Goal: Task Accomplishment & Management: Use online tool/utility

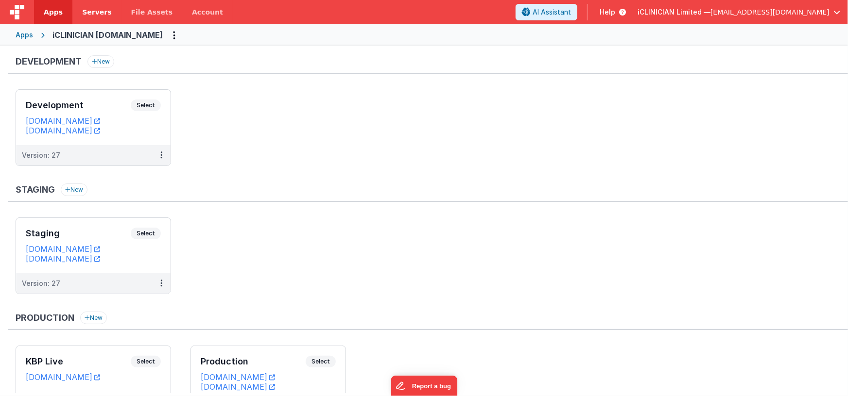
scroll to position [14, 0]
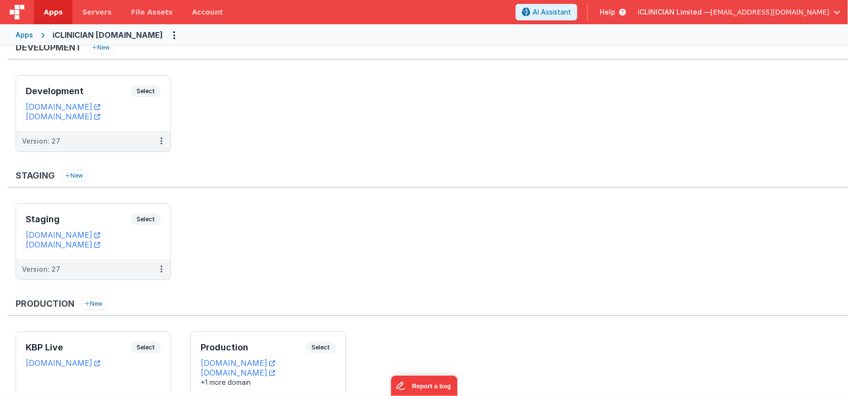
click at [26, 35] on div "Apps" at bounding box center [24, 35] width 17 height 10
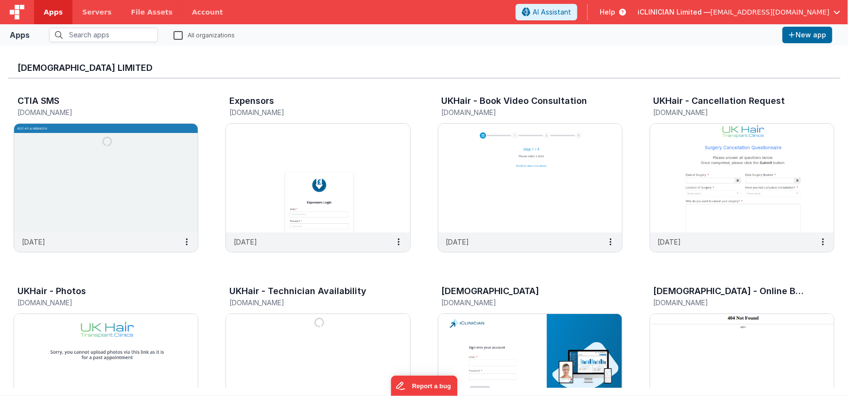
click at [178, 34] on label "All organizations" at bounding box center [203, 34] width 61 height 9
click at [0, 0] on input "All organizations" at bounding box center [0, 0] width 0 height 0
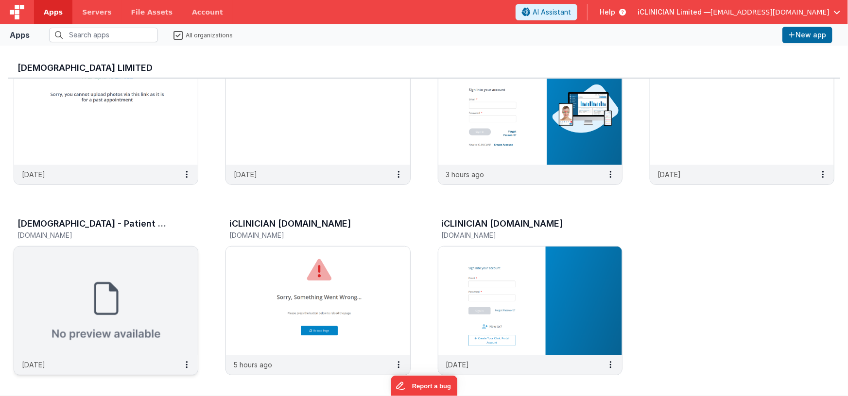
scroll to position [521, 0]
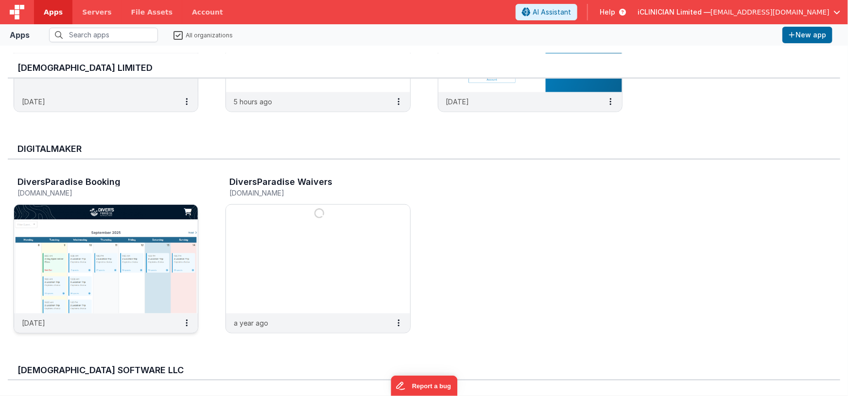
click at [158, 227] on img at bounding box center [106, 259] width 184 height 109
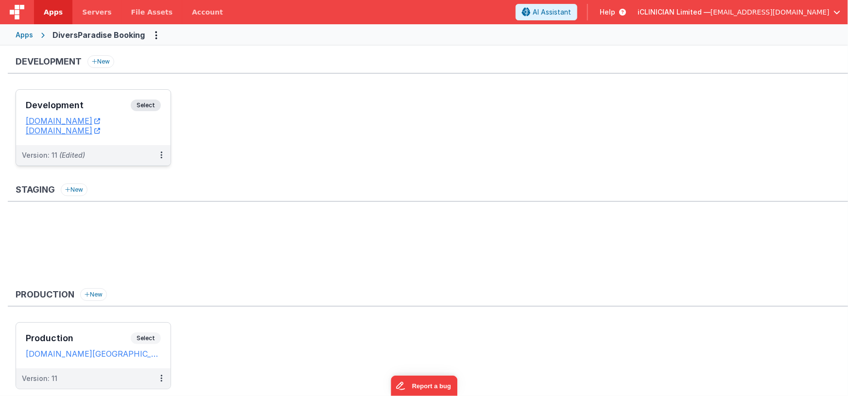
click at [103, 102] on h3 "Development" at bounding box center [78, 106] width 105 height 10
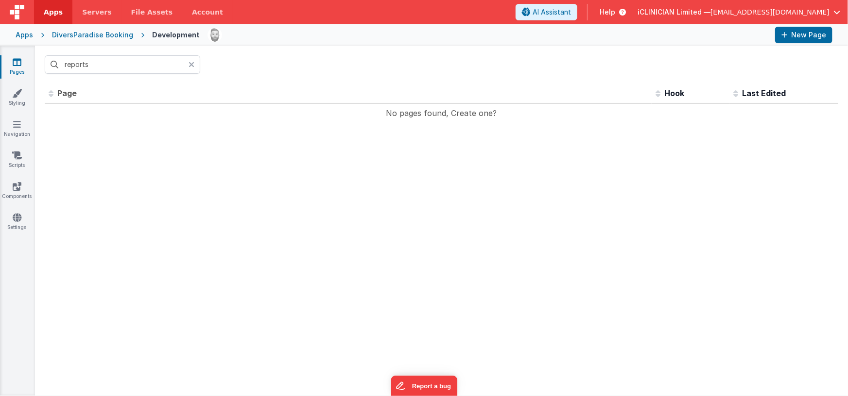
click at [194, 66] on div at bounding box center [195, 64] width 12 height 18
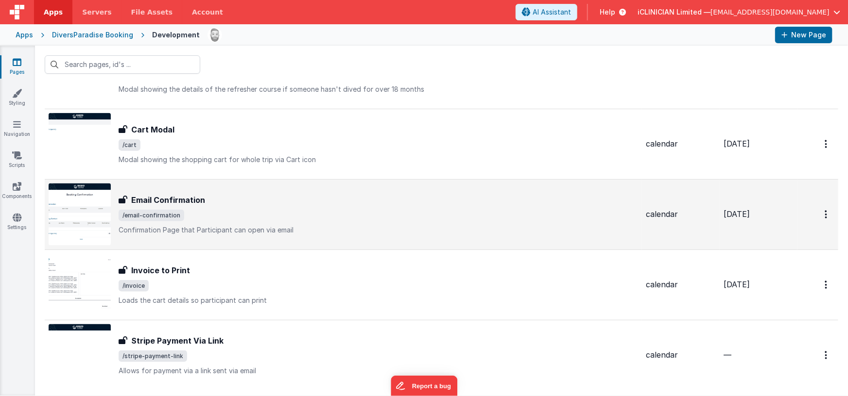
scroll to position [670, 0]
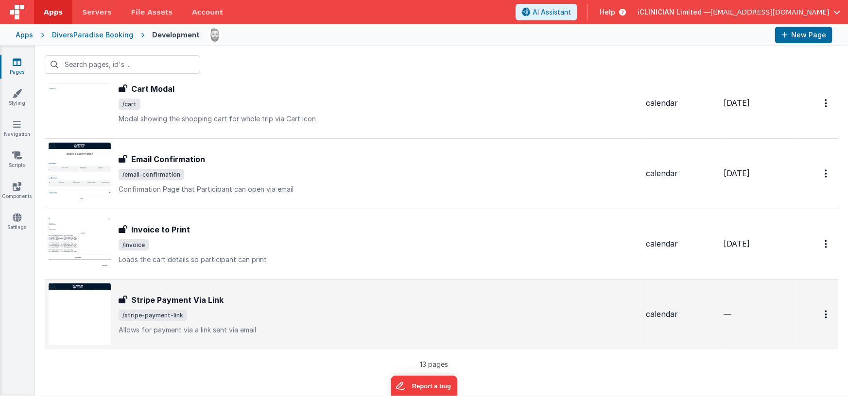
click at [374, 313] on span "/stripe-payment-link" at bounding box center [378, 316] width 519 height 12
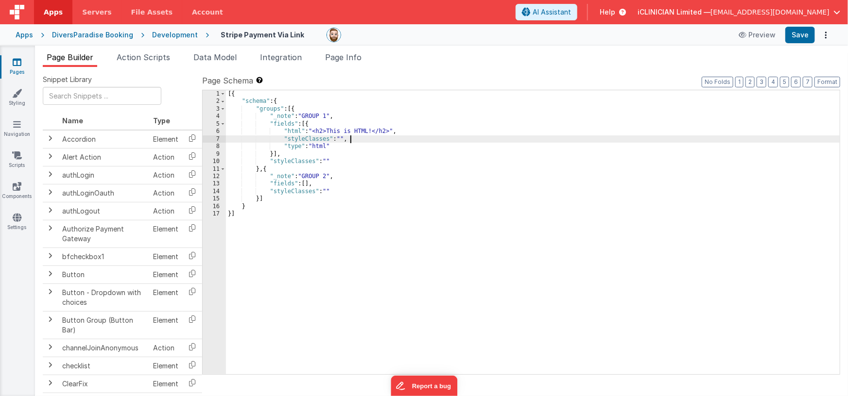
click at [501, 137] on div "[{ "schema" : { "groups" : [{ "_note" : "GROUP 1" , "fields" : [{ "html" : "<h2…" at bounding box center [533, 240] width 614 height 300
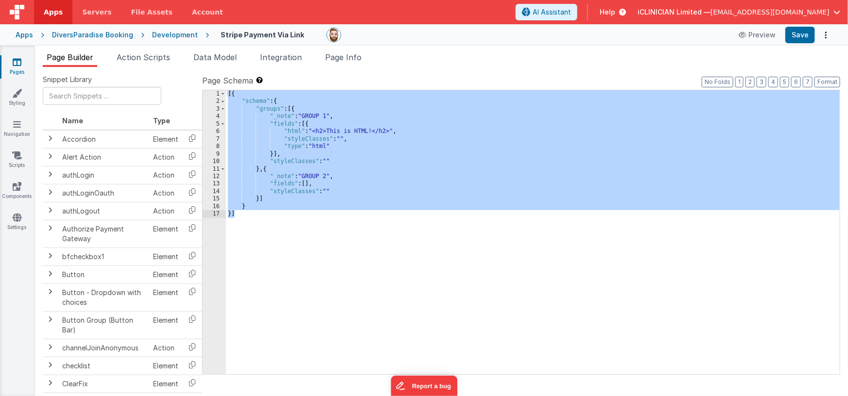
scroll to position [30, 0]
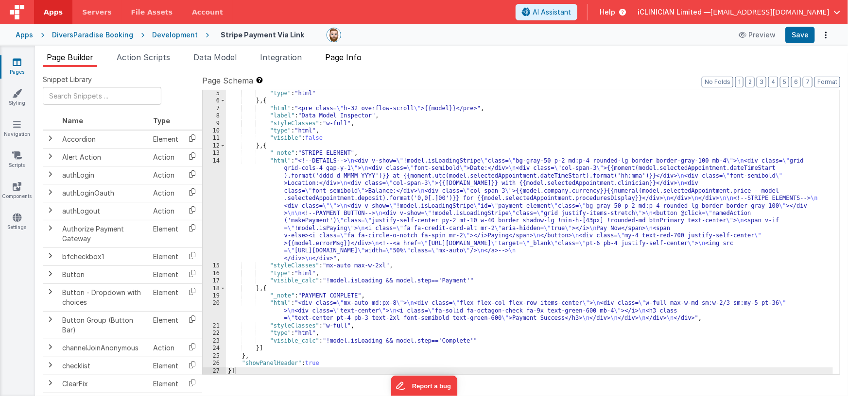
click at [351, 57] on span "Page Info" at bounding box center [343, 57] width 36 height 10
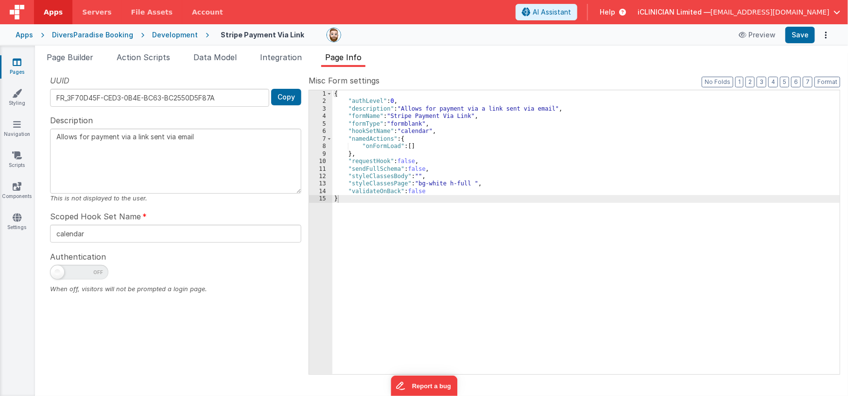
click at [541, 159] on div "{ "authLevel" : 0 , "description" : "Allows for payment via a link sent via ema…" at bounding box center [586, 240] width 508 height 300
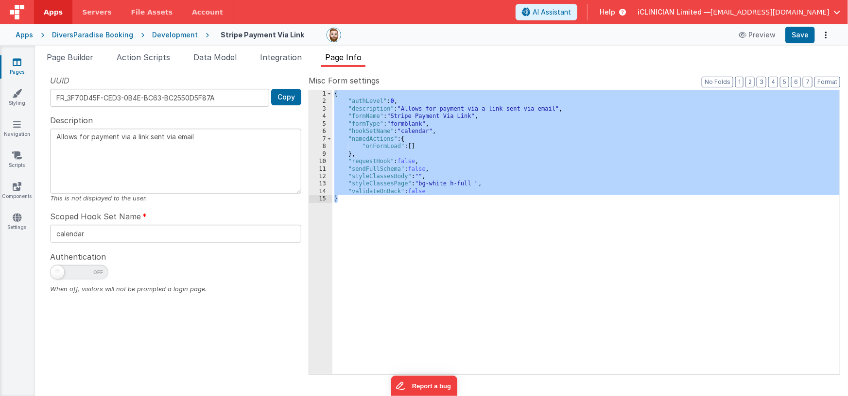
type textarea "Stripe Payment Gateway"
type input "appointmentpage"
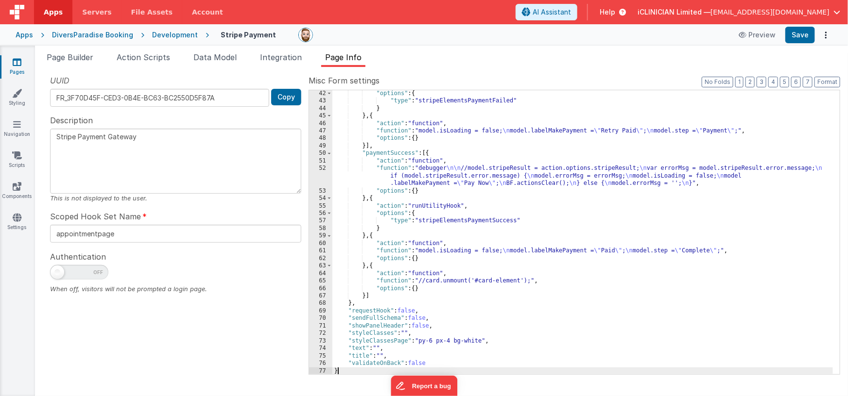
scroll to position [436, 0]
type textarea "Allows for payment via a link sent via email"
type input "calendar"
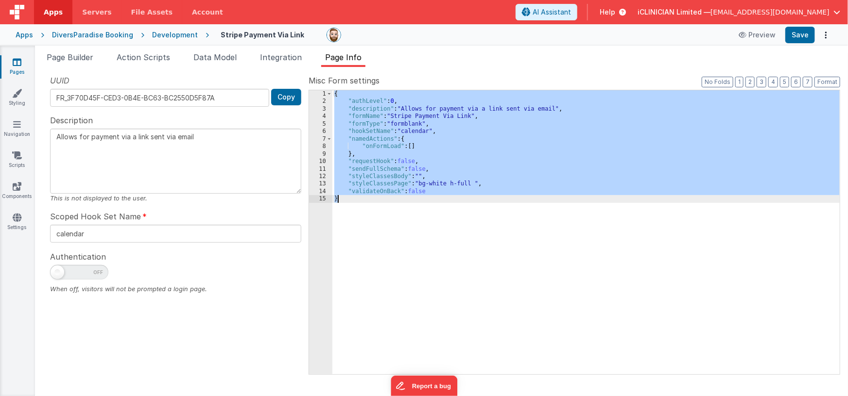
type textarea "Stripe Payment Gateway"
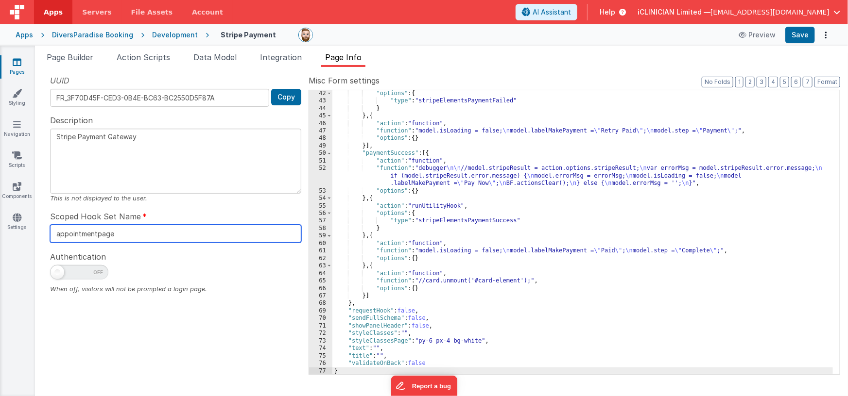
click at [69, 234] on input "appointmentpage" at bounding box center [175, 234] width 251 height 18
type input "calendar"
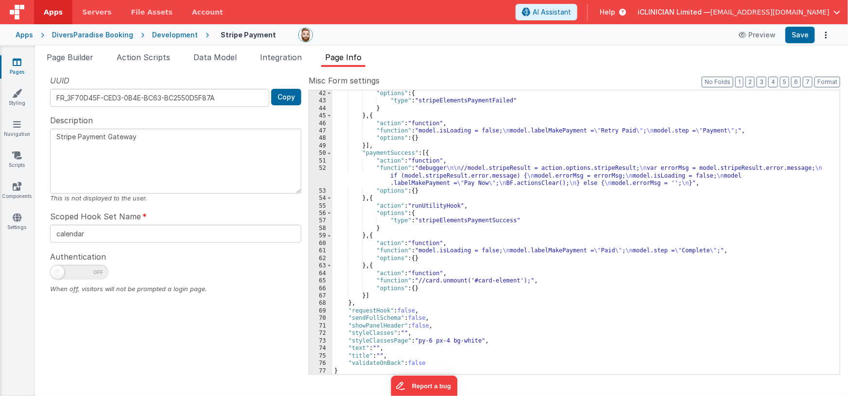
click at [142, 139] on textarea "Stripe Payment Gateway" at bounding box center [175, 161] width 251 height 65
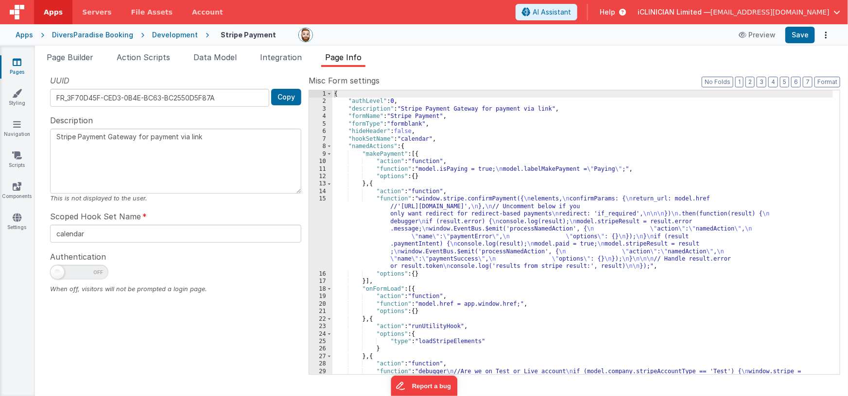
type textarea "Stripe Payment Gateway for payment via link"
click at [442, 116] on div "{ "authLevel" : 0 , "description" : "Stripe Payment Gateway for payment via lin…" at bounding box center [582, 262] width 501 height 345
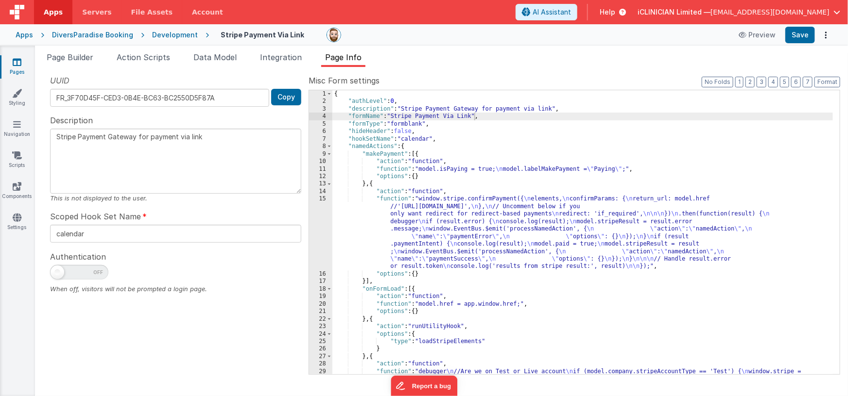
click at [279, 248] on div "UUID FR_3F70D45F-CED3-0B4E-BC63-BC2550D5F87A Copy Description Stripe Payment Ga…" at bounding box center [176, 224] width 266 height 299
click at [209, 61] on span "Data Model" at bounding box center [214, 57] width 43 height 10
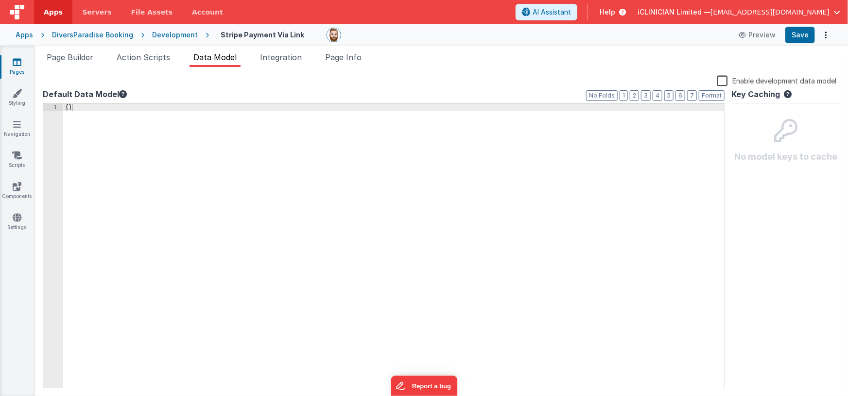
click at [174, 145] on div "{ }" at bounding box center [393, 254] width 661 height 300
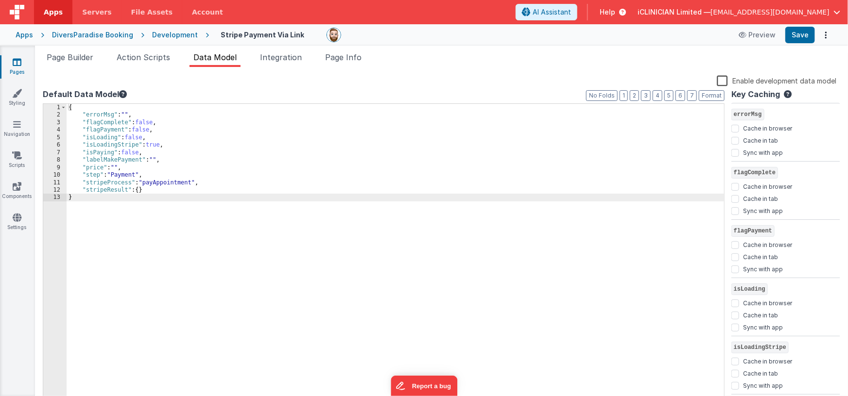
click at [723, 80] on label "Enable development data model" at bounding box center [777, 80] width 120 height 11
click at [0, 0] on input "Enable development data model" at bounding box center [0, 0] width 0 height 0
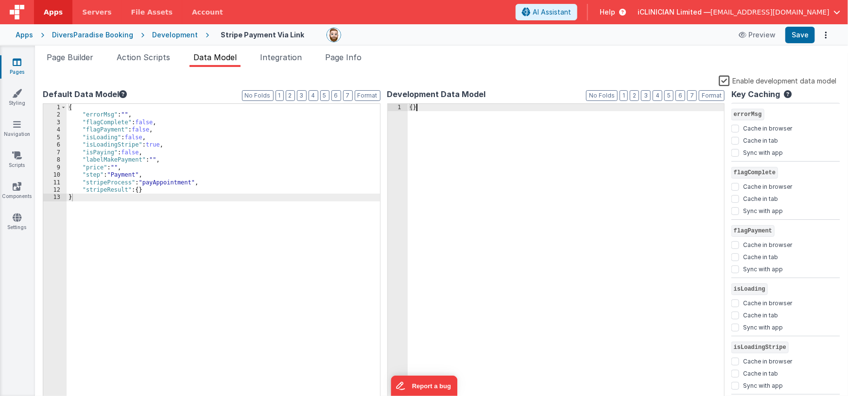
click at [500, 123] on div "{ }" at bounding box center [566, 262] width 317 height 316
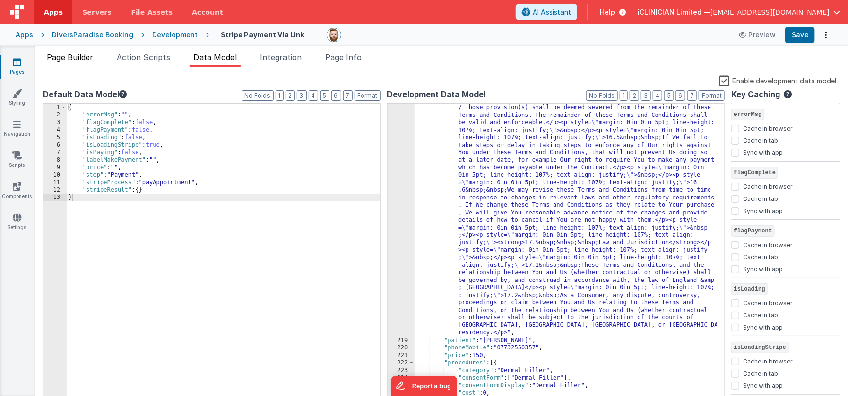
click at [69, 55] on span "Page Builder" at bounding box center [70, 57] width 47 height 10
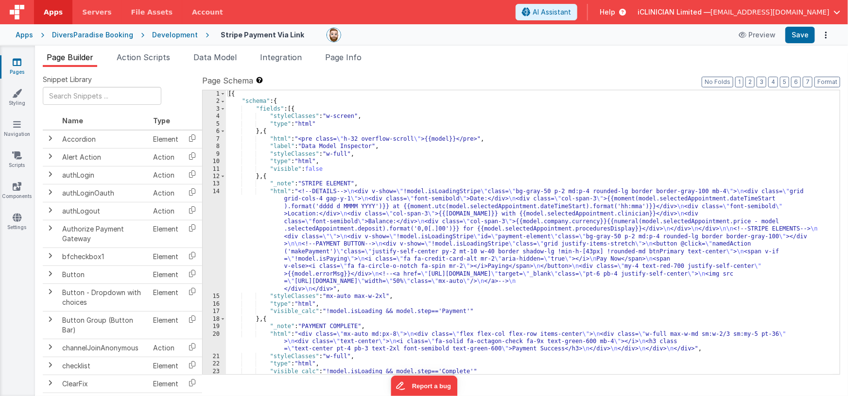
scroll to position [0, 0]
drag, startPoint x: 345, startPoint y: 246, endPoint x: 330, endPoint y: 250, distance: 15.9
click at [345, 246] on div "[{ "schema" : { "fields" : [{ "styleClasses" : "w-screen" , "type" : "html" } ,…" at bounding box center [529, 240] width 607 height 300
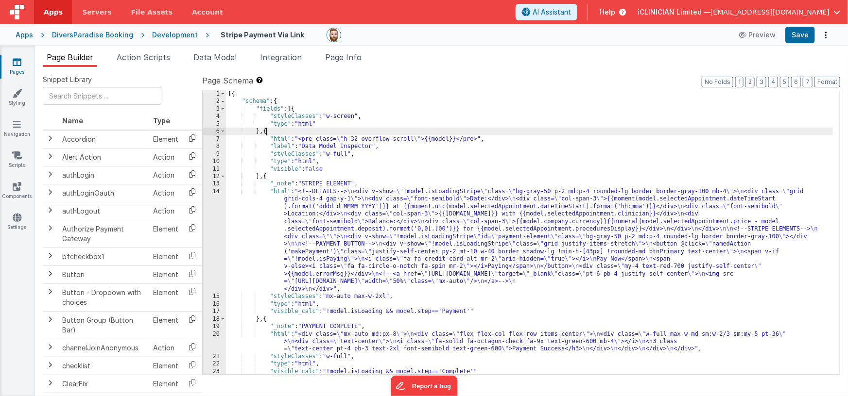
click at [267, 132] on div "[{ "schema" : { "fields" : [{ "styleClasses" : "w-screen" , "type" : "html" } ,…" at bounding box center [529, 240] width 607 height 300
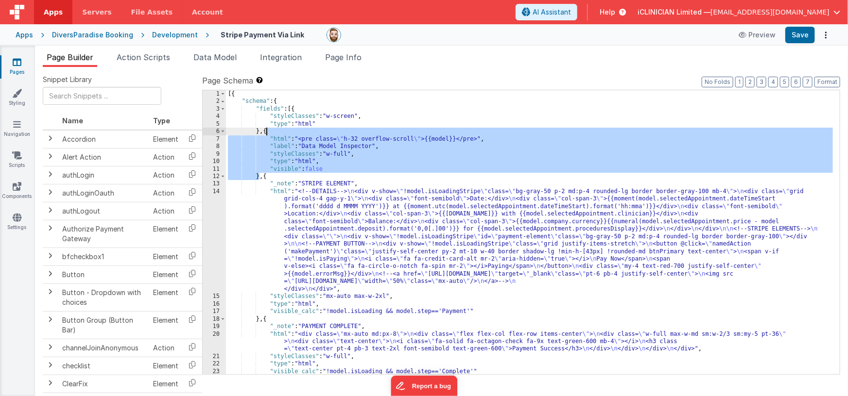
click at [267, 132] on div "[{ "schema" : { "fields" : [{ "styleClasses" : "w-screen" , "type" : "html" } ,…" at bounding box center [529, 240] width 607 height 300
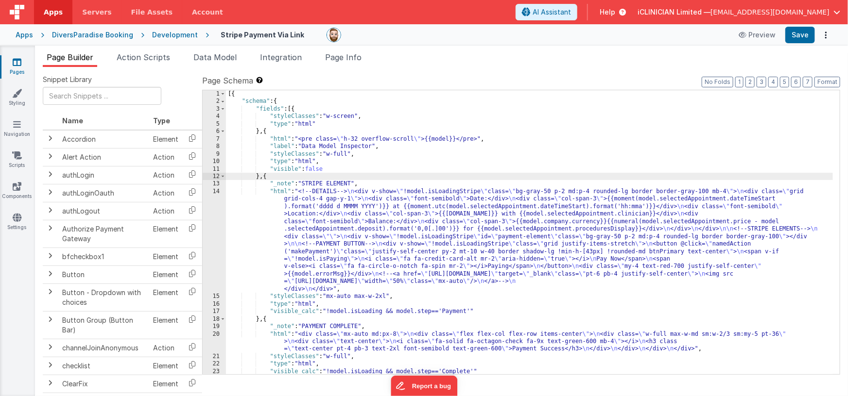
click at [266, 131] on div "[{ "schema" : { "fields" : [{ "styleClasses" : "w-screen" , "type" : "html" } ,…" at bounding box center [529, 240] width 607 height 300
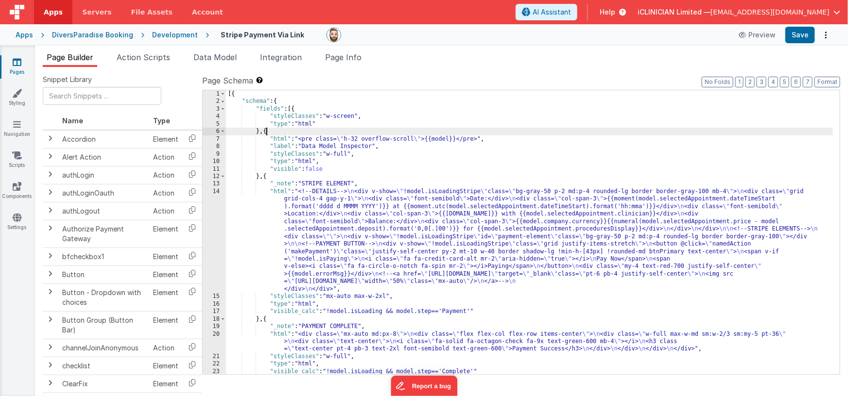
click at [266, 131] on div "[{ "schema" : { "fields" : [{ "styleClasses" : "w-screen" , "type" : "html" } ,…" at bounding box center [529, 240] width 607 height 300
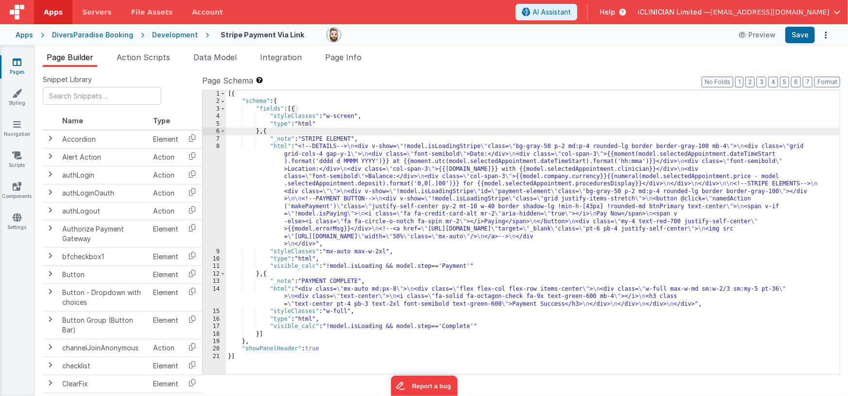
click at [330, 174] on div "[{ "schema" : { "fields" : [{ "styleClasses" : "w-screen" , "type" : "html" } ,…" at bounding box center [533, 240] width 614 height 300
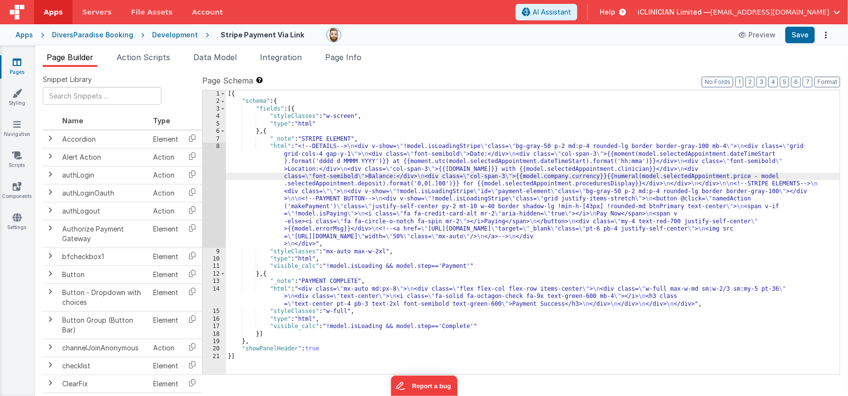
click at [213, 175] on div "8" at bounding box center [214, 195] width 23 height 105
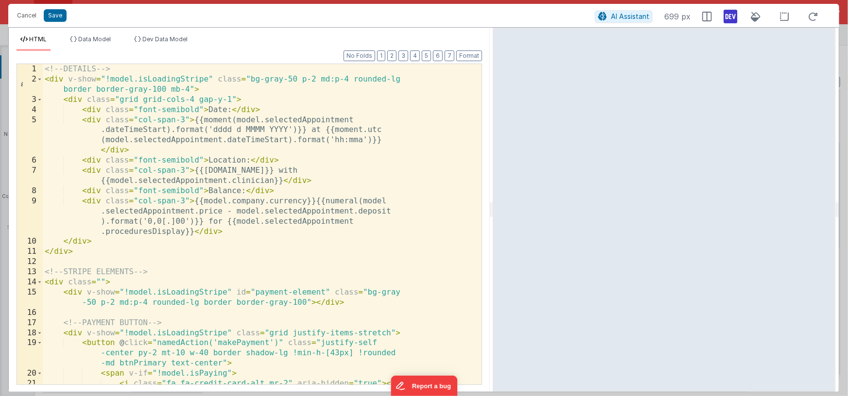
drag, startPoint x: 421, startPoint y: 212, endPoint x: 493, endPoint y: 207, distance: 71.6
click at [493, 207] on html "Cancel Save AI Assistant 699 px HTML Data Model Dev Data Model Format 7 6 5 4 3…" at bounding box center [424, 198] width 848 height 396
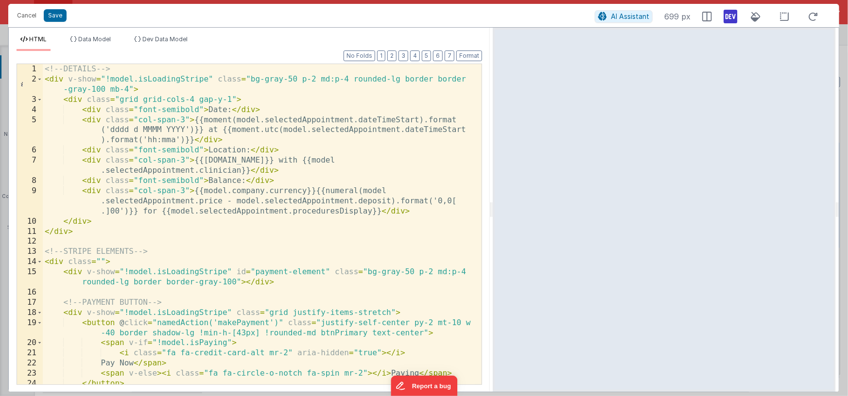
click at [285, 122] on div "<!-- DETAILS --> < div v-show = "!model.isLoadingStripe" class = "bg-gray-50 p-…" at bounding box center [259, 234] width 432 height 341
click at [237, 122] on div "<!-- DETAILS --> < div v-show = "!model.isLoadingStripe" class = "bg-gray-50 p-…" at bounding box center [259, 234] width 432 height 341
click at [263, 120] on div "<!-- DETAILS --> < div v-show = "!model.isLoadingStripe" class = "bg-gray-50 p-…" at bounding box center [259, 234] width 432 height 341
click at [193, 130] on div "<!-- DETAILS --> < div v-show = "!model.isLoadingStripe" class = "bg-gray-50 p-…" at bounding box center [259, 234] width 432 height 341
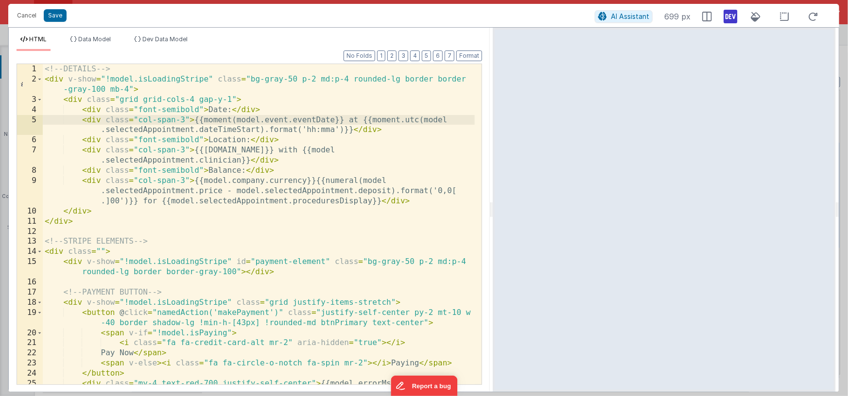
click at [219, 122] on div "<!-- DETAILS --> < div v-show = "!model.isLoadingStripe" class = "bg-gray-50 p-…" at bounding box center [259, 239] width 432 height 351
click at [372, 121] on div "<!-- DETAILS --> < div v-show = "!model.isLoadingStripe" class = "bg-gray-50 p-…" at bounding box center [259, 239] width 432 height 351
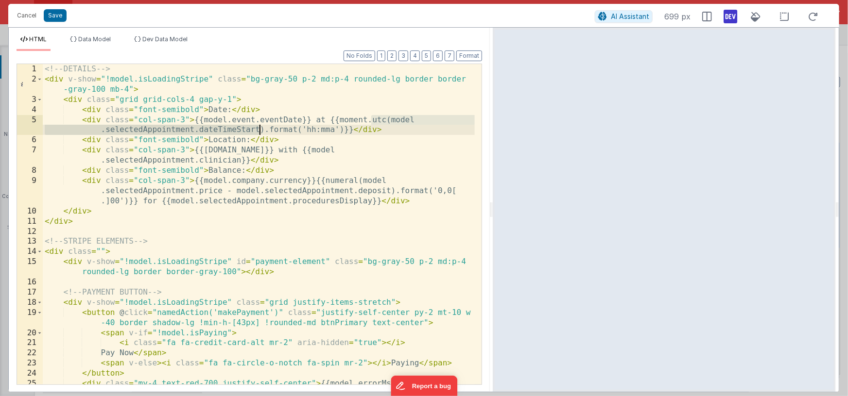
click at [258, 130] on div "<!-- DETAILS --> < div v-show = "!model.isLoadingStripe" class = "bg-gray-50 p-…" at bounding box center [259, 239] width 432 height 351
click at [344, 131] on div "<!-- DETAILS --> < div v-show = "!model.isLoadingStripe" class = "bg-gray-50 p-…" at bounding box center [259, 239] width 432 height 351
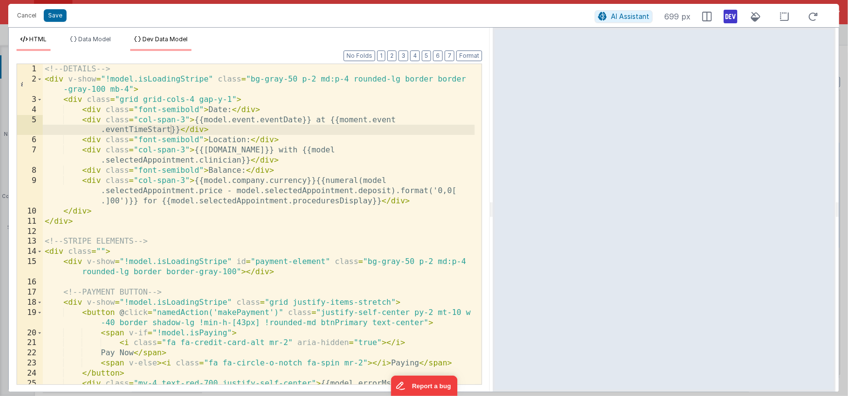
click at [167, 39] on span "Dev Data Model" at bounding box center [164, 38] width 45 height 7
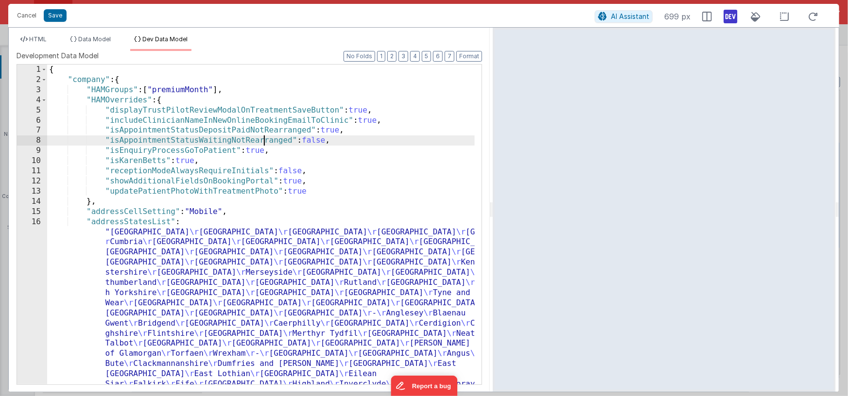
click at [264, 145] on div "{ "company" : { "HAMGroups" : [ "premiumMonth" ] , "HAMOverrides" : { "displayT…" at bounding box center [261, 337] width 428 height 544
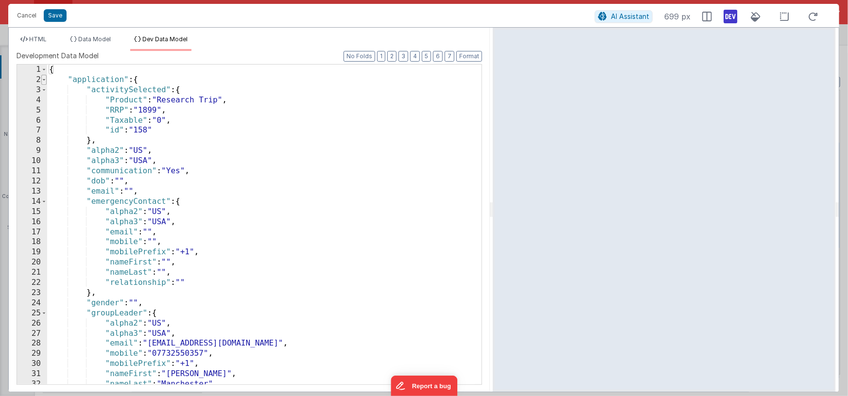
click at [46, 79] on span at bounding box center [43, 80] width 5 height 10
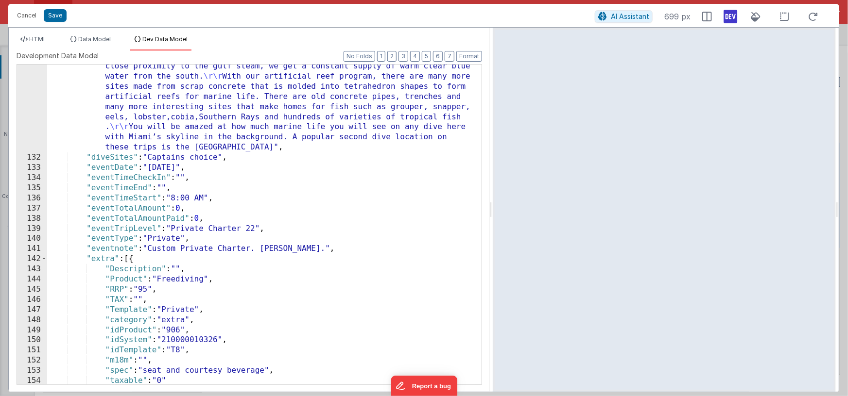
scroll to position [227, 0]
click at [45, 261] on span at bounding box center [43, 259] width 5 height 10
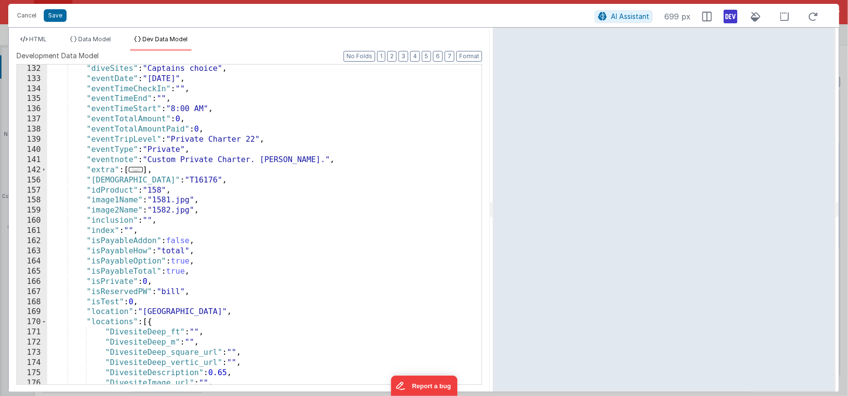
scroll to position [352, 0]
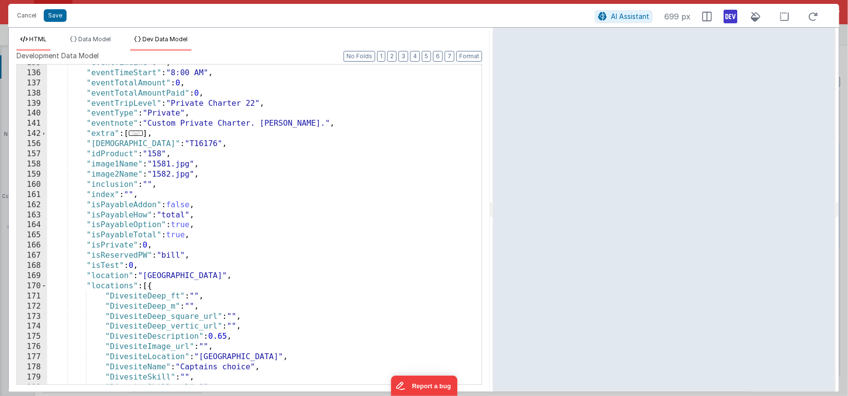
click at [41, 37] on span "HTML" at bounding box center [37, 38] width 17 height 7
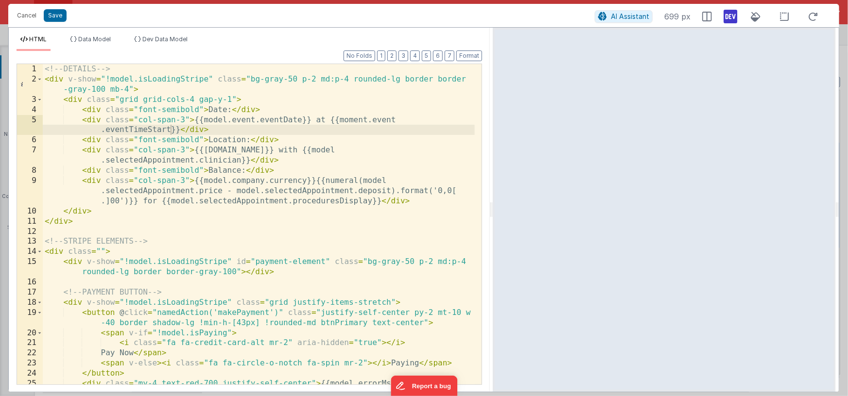
click at [273, 152] on div "<!-- DETAILS --> < div v-show = "!model.isLoadingStripe" class = "bg-gray-50 p-…" at bounding box center [259, 239] width 432 height 351
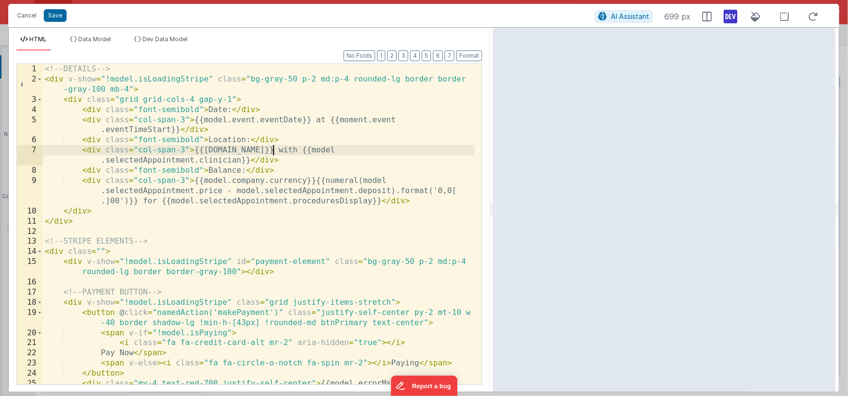
click at [273, 152] on div "<!-- DETAILS --> < div v-show = "!model.isLoadingStripe" class = "bg-gray-50 p-…" at bounding box center [259, 239] width 432 height 351
click at [277, 151] on div "<!-- DETAILS --> < div v-show = "!model.isLoadingStripe" class = "bg-gray-50 p-…" at bounding box center [259, 239] width 432 height 351
click at [305, 151] on div "<!-- DETAILS --> < div v-show = "!model.isLoadingStripe" class = "bg-gray-50 p-…" at bounding box center [259, 239] width 432 height 351
click at [155, 160] on div "<!-- DETAILS --> < div v-show = "!model.isLoadingStripe" class = "bg-gray-50 p-…" at bounding box center [259, 239] width 432 height 351
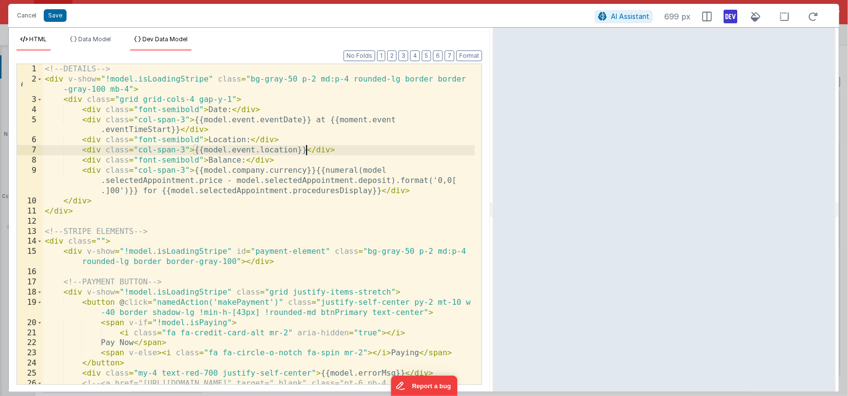
click at [164, 42] on span "Dev Data Model" at bounding box center [164, 38] width 45 height 7
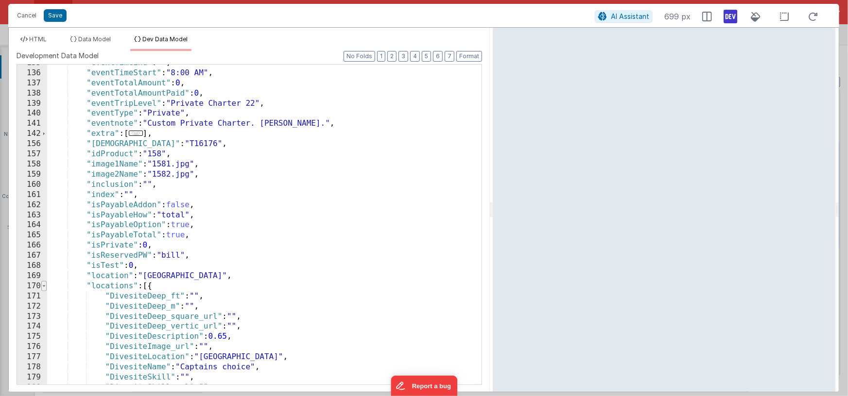
click at [44, 286] on span at bounding box center [43, 286] width 5 height 10
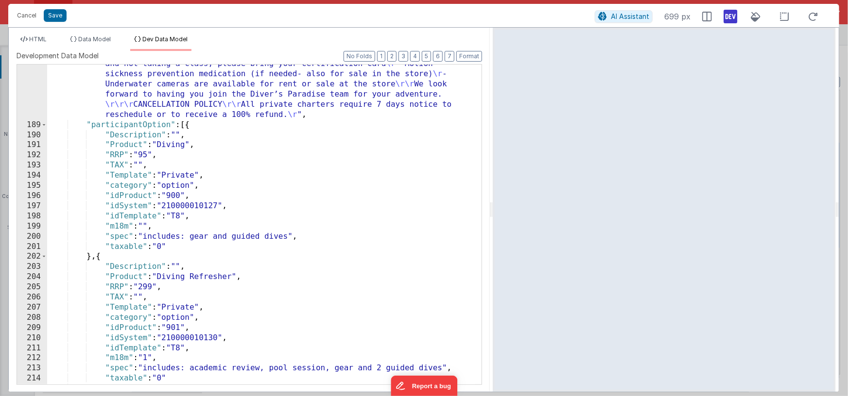
scroll to position [656, 0]
click at [45, 124] on span at bounding box center [43, 125] width 5 height 10
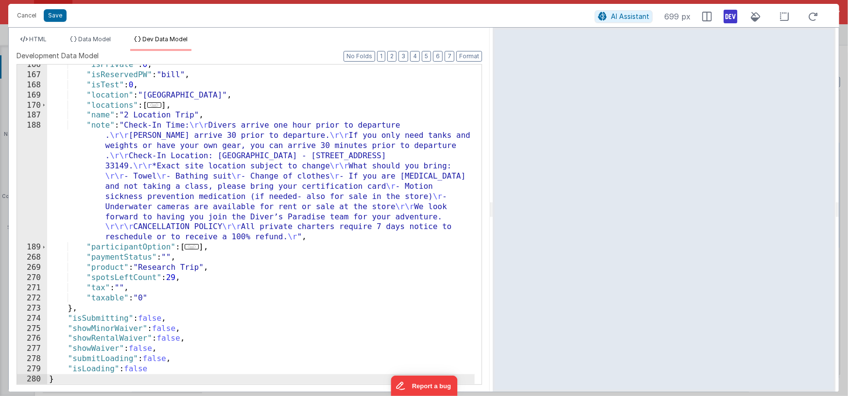
scroll to position [445, 0]
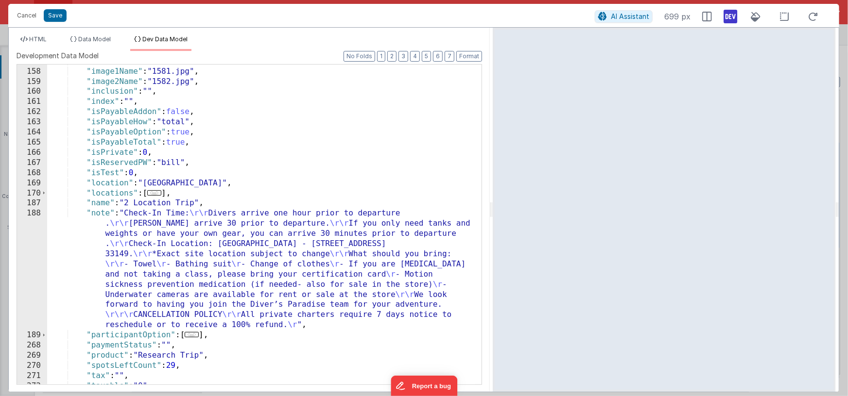
click at [35, 33] on div "HTML Data Model Dev Data Model Format 7 6 5 4 3 2 1 No Folds 1 2 3 4 5 6 7 8 9 …" at bounding box center [249, 210] width 481 height 364
click at [35, 37] on span "HTML" at bounding box center [37, 38] width 17 height 7
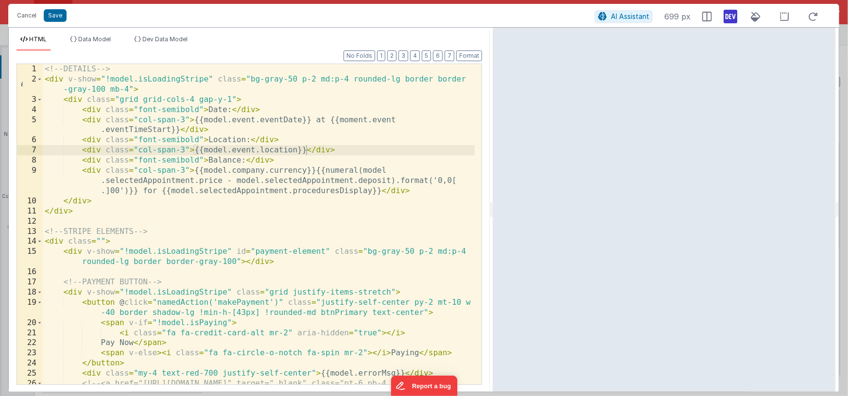
click at [82, 159] on div "<!-- DETAILS --> < div v-show = "!model.isLoadingStripe" class = "bg-gray-50 p-…" at bounding box center [259, 239] width 432 height 351
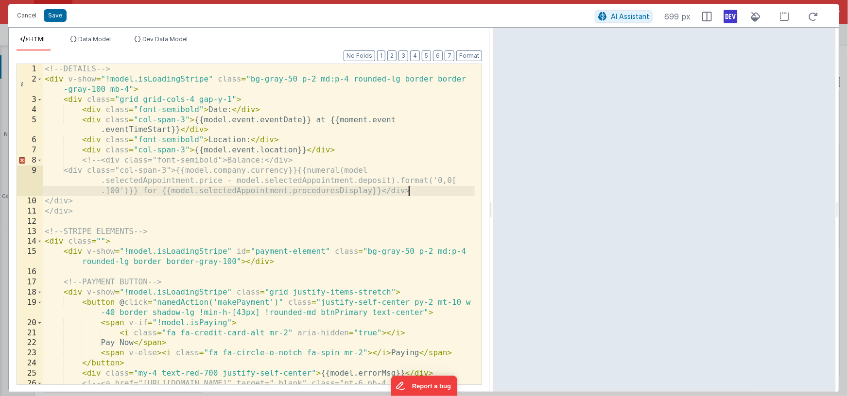
click at [414, 194] on div "<!-- DETAILS --> < div v-show = "!model.isLoadingStripe" class = "bg-gray-50 p-…" at bounding box center [259, 239] width 432 height 351
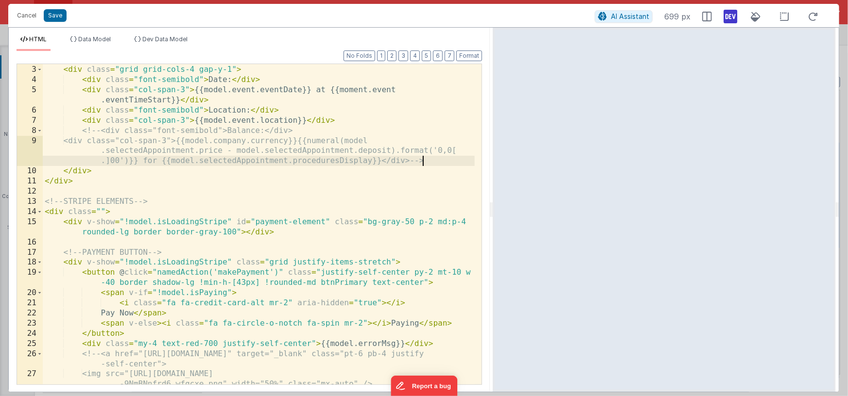
scroll to position [0, 0]
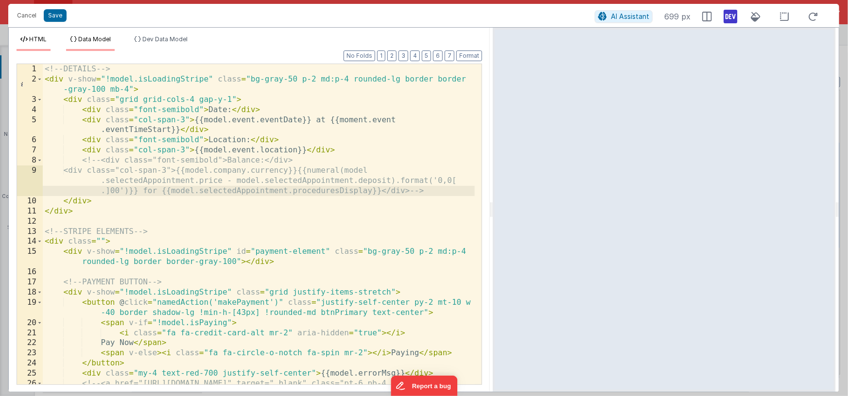
click at [103, 42] on span "Data Model" at bounding box center [94, 38] width 33 height 7
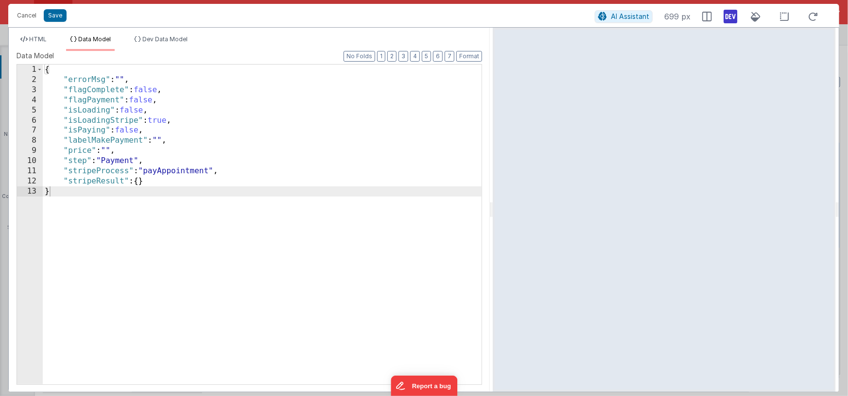
click at [161, 172] on div "{ "errorMsg" : "" , "flagComplete" : false , "flagPayment" : false , "isLoading…" at bounding box center [262, 235] width 439 height 341
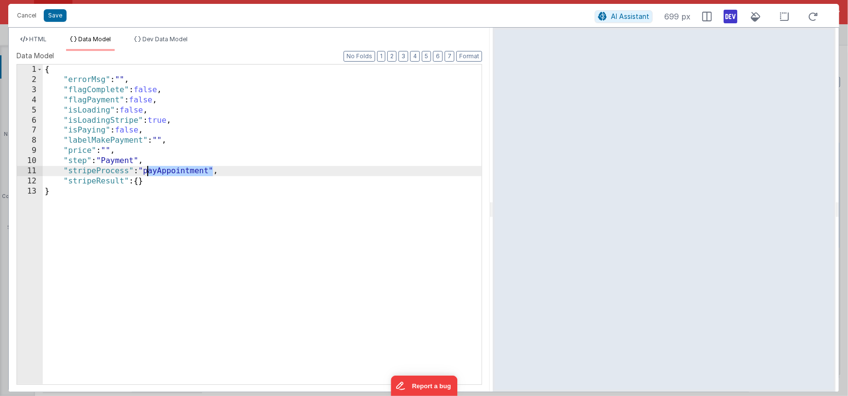
click at [161, 172] on div "{ "errorMsg" : "" , "flagComplete" : false , "flagPayment" : false , "isLoading…" at bounding box center [262, 235] width 439 height 341
click at [169, 38] on span "Dev Data Model" at bounding box center [164, 38] width 45 height 7
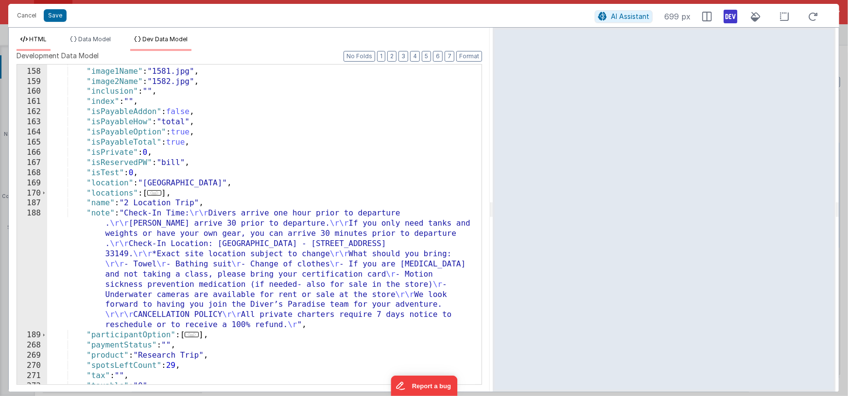
click at [39, 39] on span "HTML" at bounding box center [37, 38] width 17 height 7
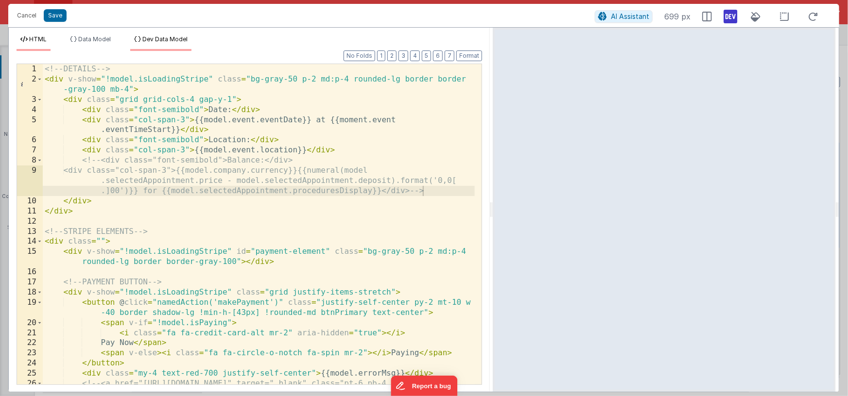
click at [155, 36] on span "Dev Data Model" at bounding box center [164, 38] width 45 height 7
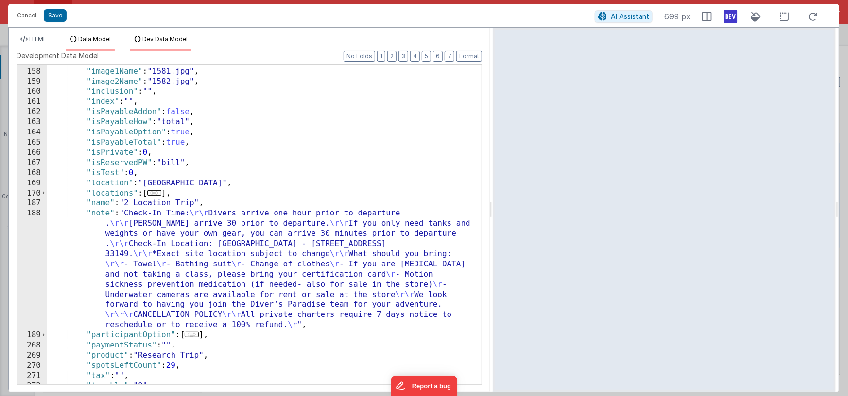
click at [105, 39] on span "Data Model" at bounding box center [94, 38] width 33 height 7
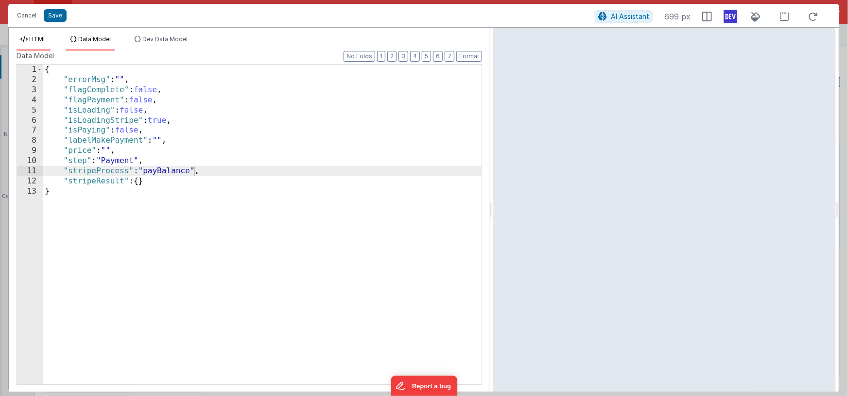
click at [43, 39] on span "HTML" at bounding box center [37, 38] width 17 height 7
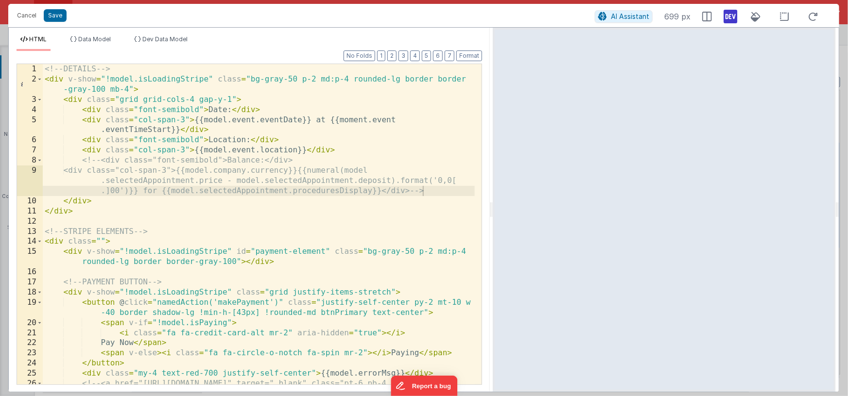
click at [348, 119] on div "<!-- DETAILS --> < div v-show = "!model.isLoadingStripe" class = "bg-gray-50 p-…" at bounding box center [259, 239] width 432 height 351
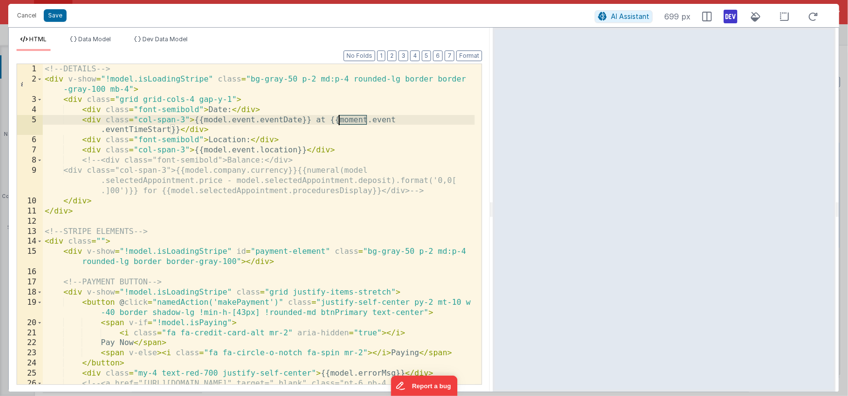
click at [348, 119] on div "<!-- DETAILS --> < div v-show = "!model.isLoadingStripe" class = "bg-gray-50 p-…" at bounding box center [259, 239] width 432 height 351
click at [82, 214] on div "<!-- DETAILS --> < div v-show = "!model.isLoadingStripe" class = "bg-gray-50 p-…" at bounding box center [259, 239] width 432 height 351
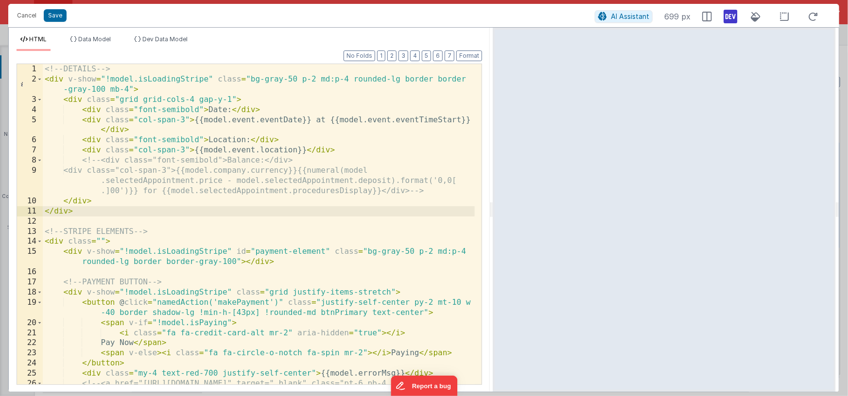
click at [46, 80] on div "<!-- DETAILS --> < div v-show = "!model.isLoadingStripe" class = "bg-gray-50 p-…" at bounding box center [259, 239] width 432 height 351
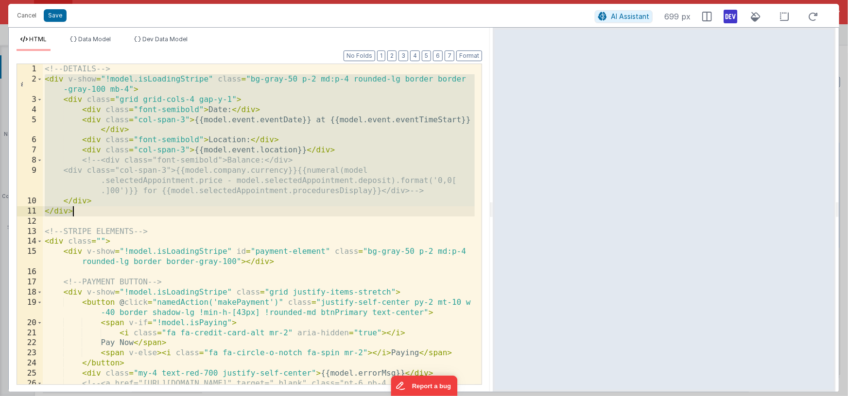
click at [43, 241] on div "<!-- DETAILS --> < div v-show = "!model.isLoadingStripe" class = "bg-gray-50 p-…" at bounding box center [259, 239] width 432 height 351
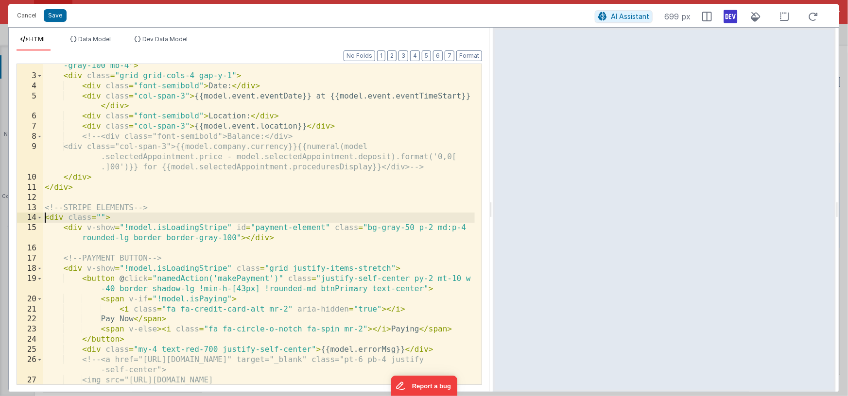
scroll to position [65, 0]
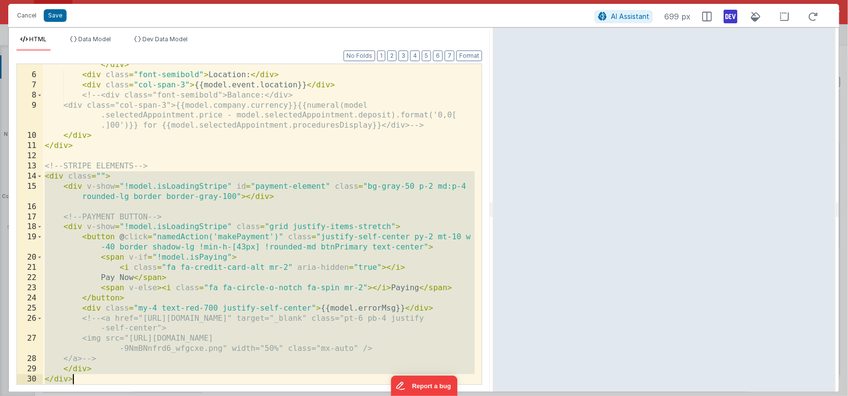
click at [108, 381] on div "< div class = "col-span-3" > {{model.event.eventDate}} at {{model.event.eventTi…" at bounding box center [259, 225] width 432 height 351
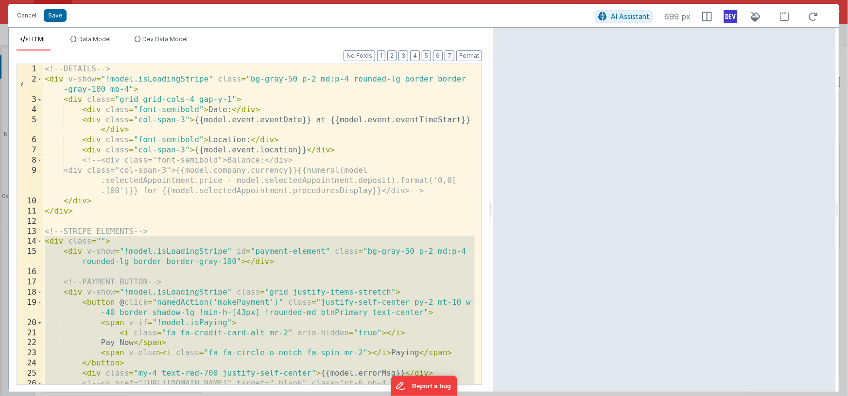
drag, startPoint x: 110, startPoint y: 76, endPoint x: 112, endPoint y: 89, distance: 13.3
click at [110, 76] on div "<!-- DETAILS --> < div v-show = "!model.isLoadingStripe" class = "bg-gray-50 p-…" at bounding box center [259, 239] width 432 height 351
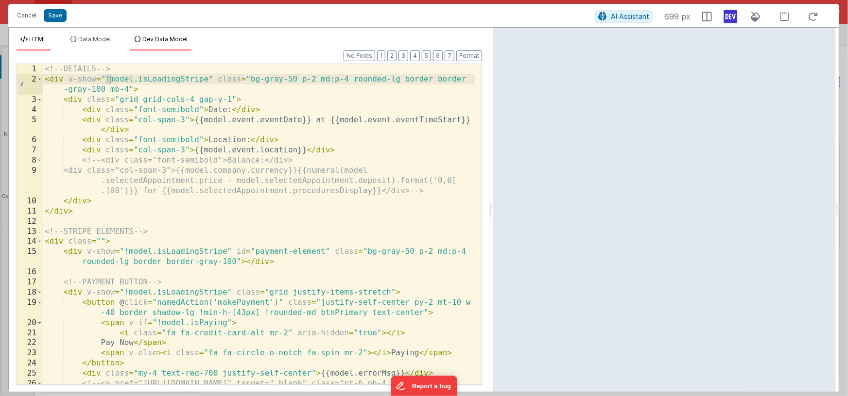
click at [161, 40] on span "Dev Data Model" at bounding box center [164, 38] width 45 height 7
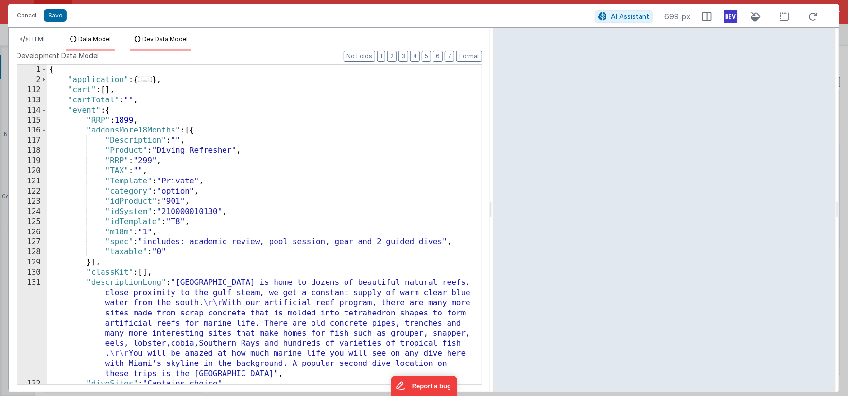
click at [79, 39] on span "Data Model" at bounding box center [94, 38] width 33 height 7
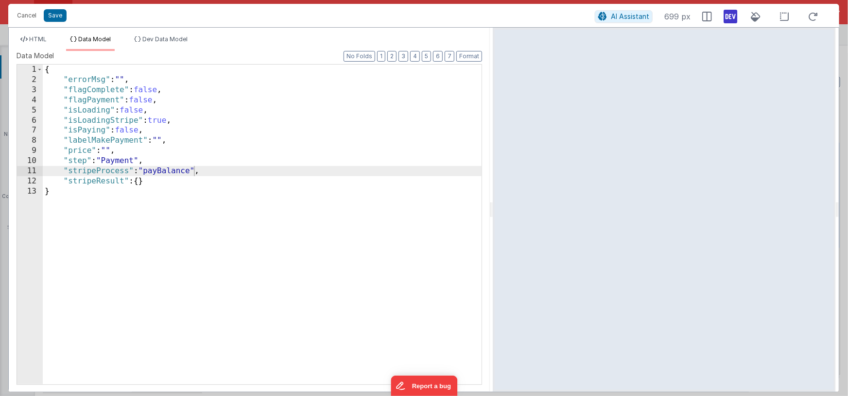
click at [183, 118] on div "{ "errorMsg" : "" , "flagComplete" : false , "flagPayment" : false , "isLoading…" at bounding box center [262, 235] width 439 height 341
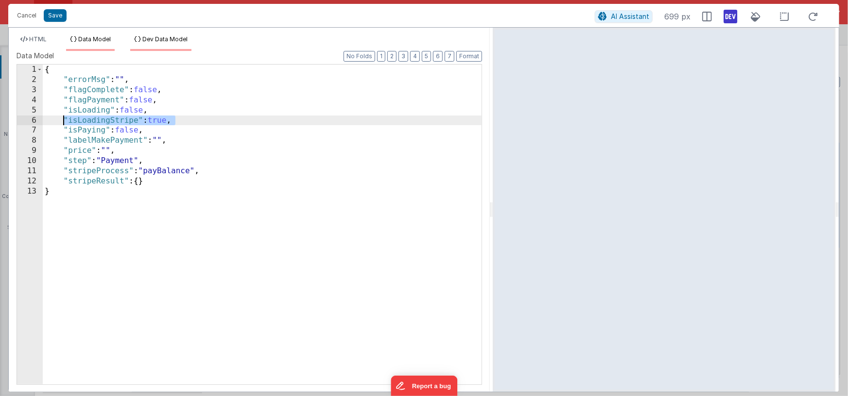
click at [170, 43] on li "Dev Data Model" at bounding box center [160, 43] width 61 height 16
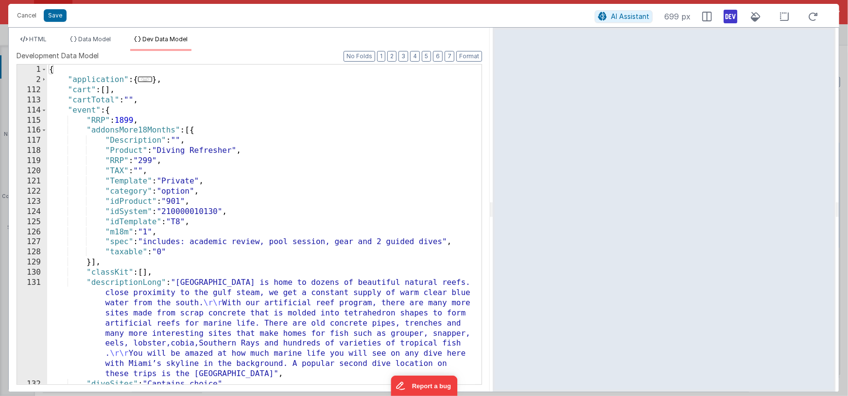
click at [67, 78] on div "{ "application" : { ... } , "cart" : [ ] , "cartTotal" : "" , "event" : { "RRP"…" at bounding box center [261, 235] width 428 height 341
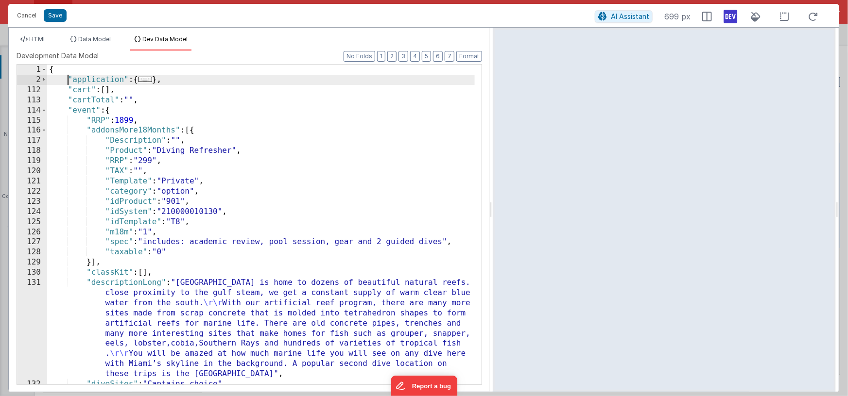
paste textarea
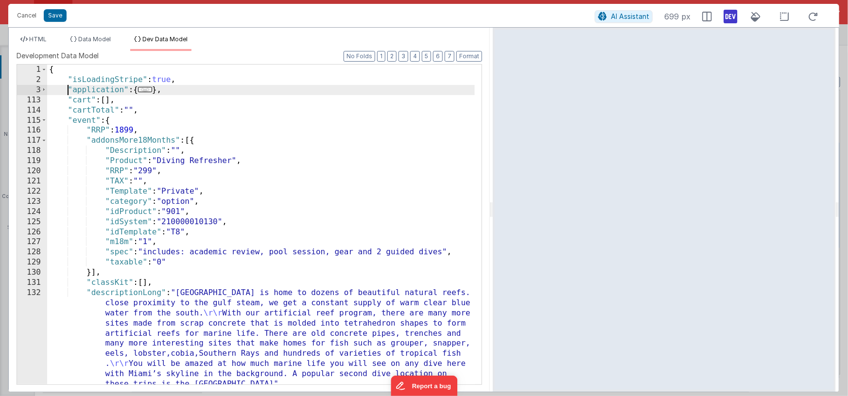
click at [166, 81] on div "{ "isLoadingStripe" : true , "application" : { ... } , "cart" : [ ] , "cartTota…" at bounding box center [261, 235] width 428 height 341
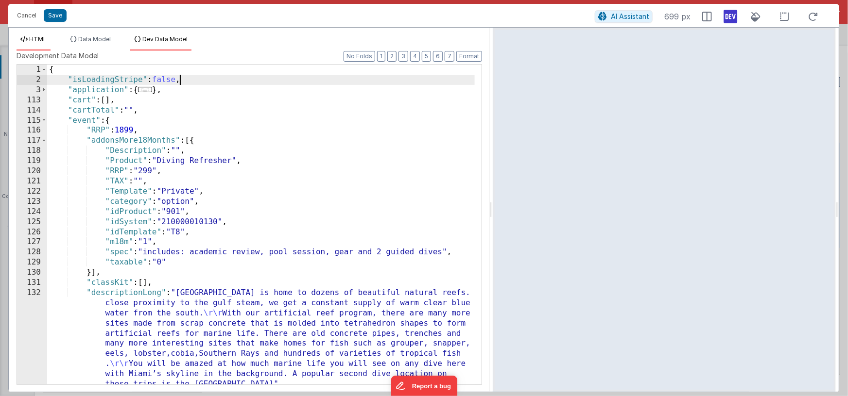
click at [36, 37] on span "HTML" at bounding box center [37, 38] width 17 height 7
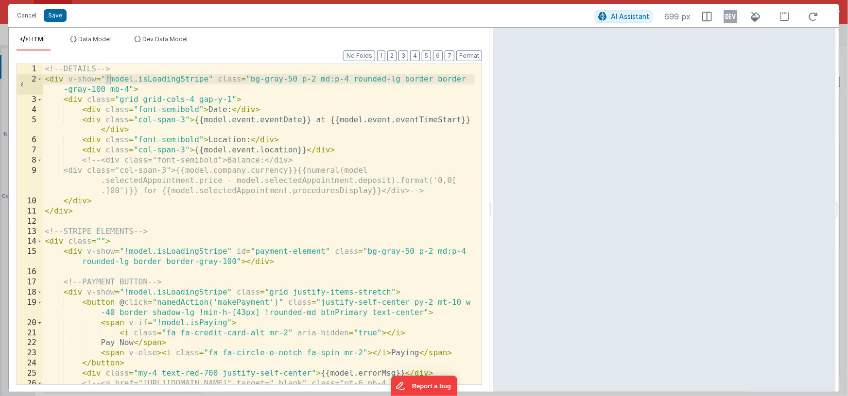
click at [724, 18] on icon at bounding box center [730, 17] width 14 height 16
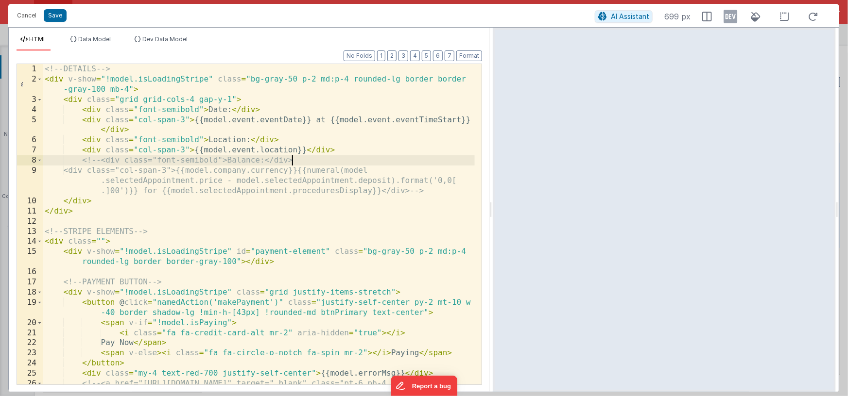
click at [413, 160] on div "<!-- DETAILS --> < div v-show = "!model.isLoadingStripe" class = "bg-gray-50 p-…" at bounding box center [259, 239] width 432 height 351
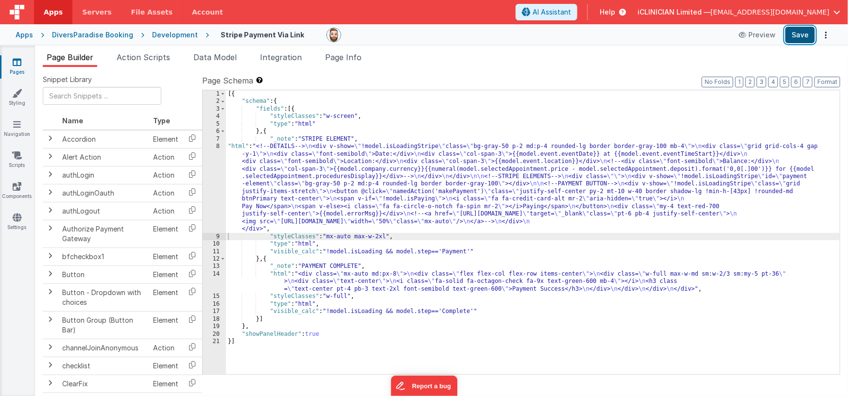
click at [797, 37] on button "Save" at bounding box center [800, 35] width 30 height 17
click at [16, 58] on icon at bounding box center [17, 62] width 9 height 10
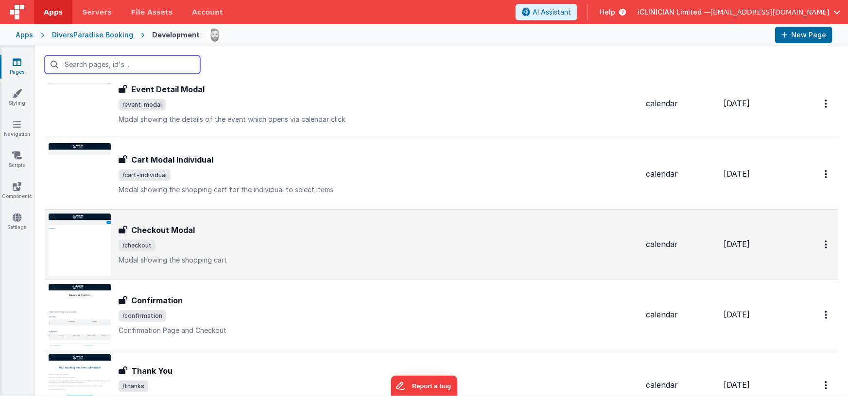
scroll to position [246, 0]
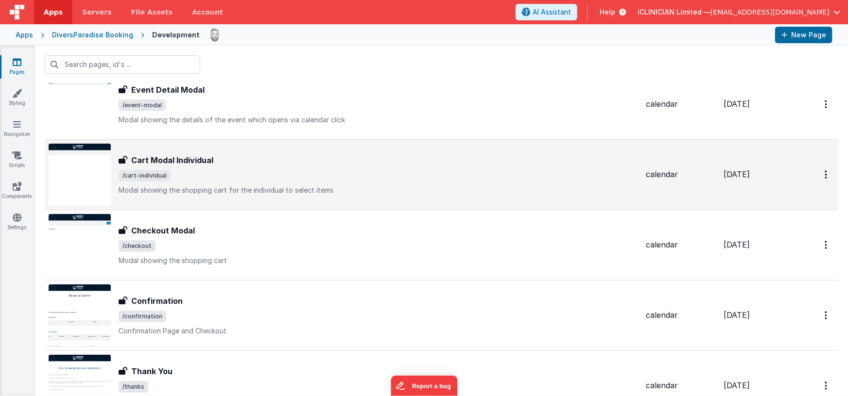
click at [248, 171] on span "/cart-individual" at bounding box center [378, 176] width 519 height 12
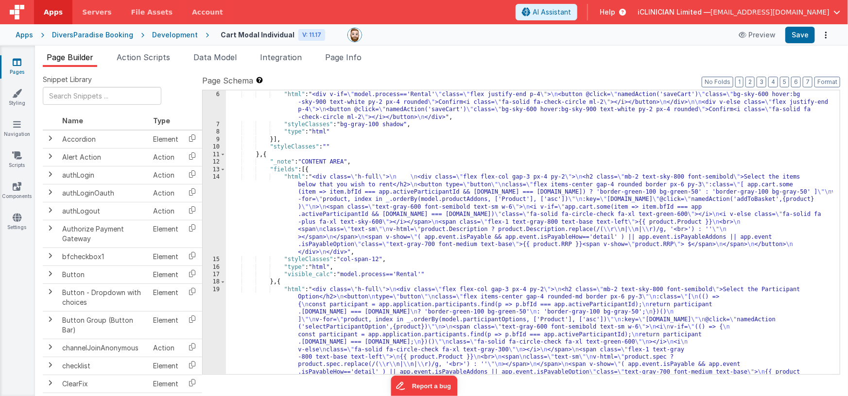
scroll to position [36, 0]
click at [400, 310] on div ""fields" : [{ "html" : "<div v-if= \" model.process=='Rental' \" class= \" flex…" at bounding box center [529, 279] width 607 height 390
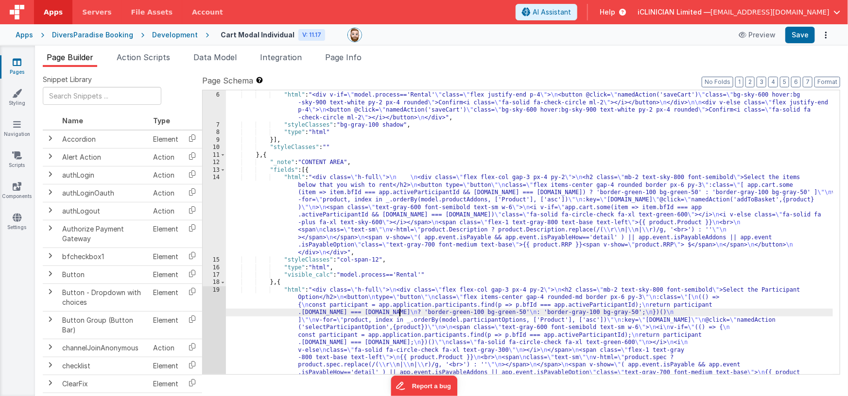
scroll to position [105, 0]
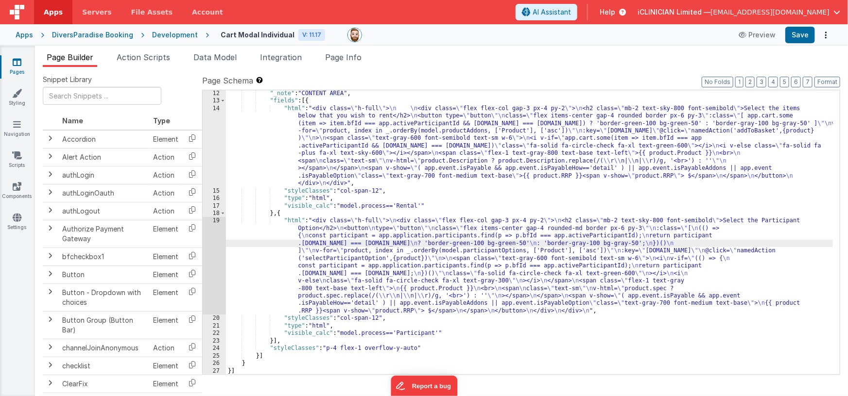
click at [217, 263] on div "19" at bounding box center [214, 266] width 23 height 98
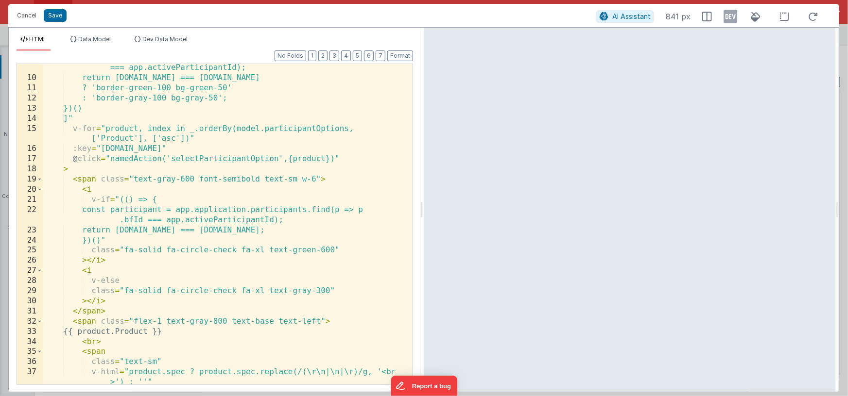
scroll to position [110, 0]
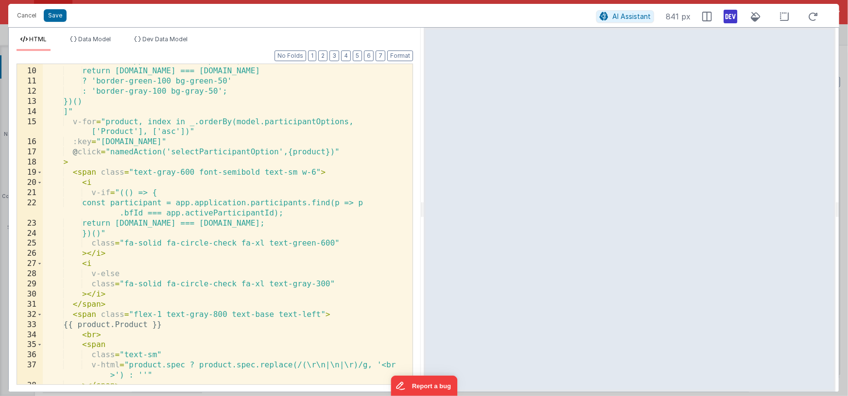
click at [731, 15] on icon at bounding box center [730, 17] width 14 height 16
click at [730, 18] on icon at bounding box center [730, 17] width 14 height 16
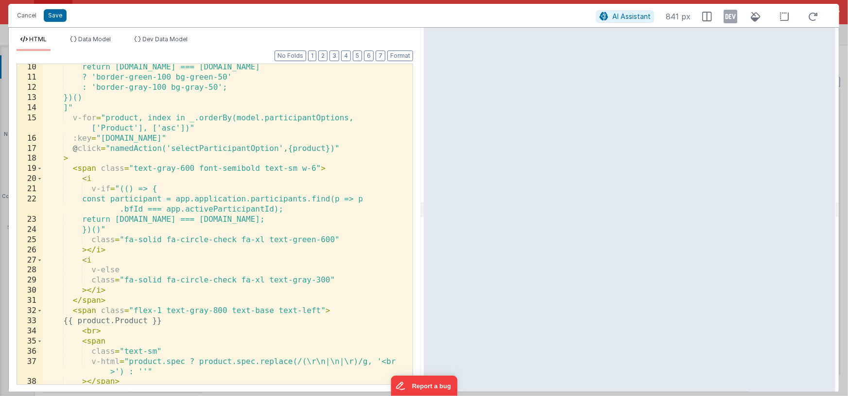
scroll to position [0, 0]
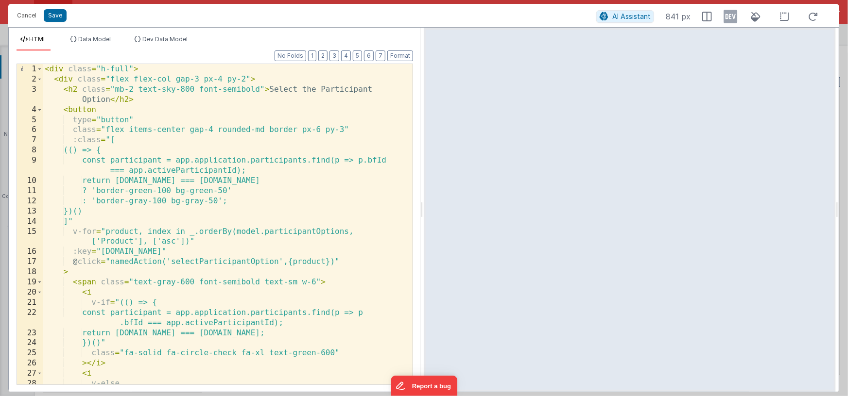
click at [292, 232] on div "< div class = "h-full" > < div class = "flex flex-col gap-3 px-4 py-2" > < h2 c…" at bounding box center [224, 234] width 363 height 341
drag, startPoint x: 158, startPoint y: 38, endPoint x: 107, endPoint y: 74, distance: 63.1
click at [143, 39] on span "Dev Data Model" at bounding box center [164, 38] width 45 height 7
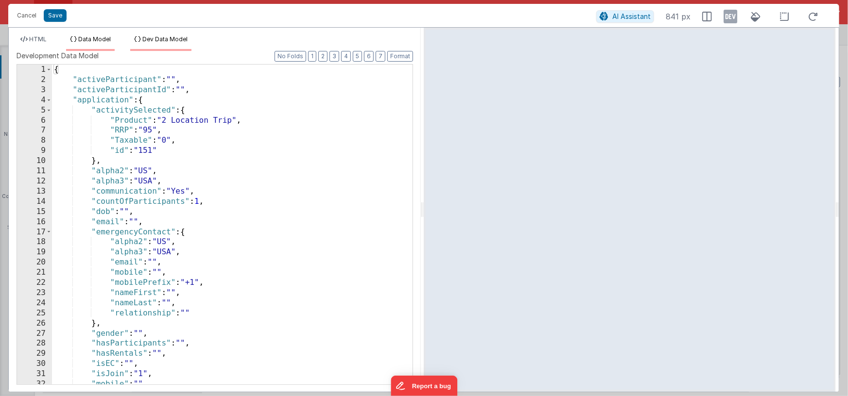
click at [87, 36] on span "Data Model" at bounding box center [94, 38] width 33 height 7
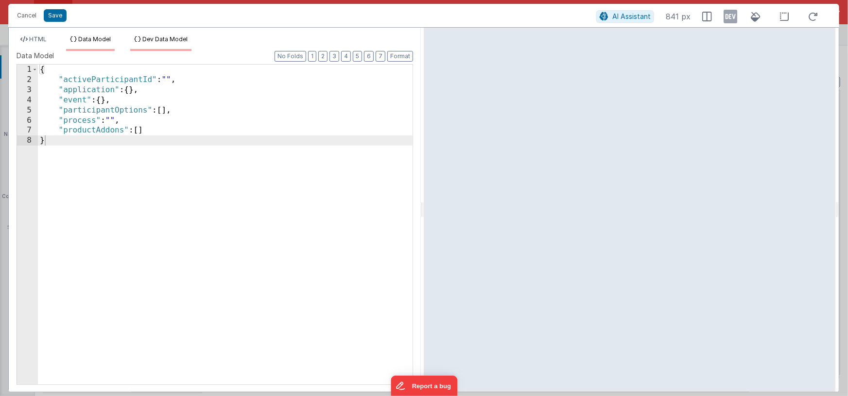
click at [160, 44] on li "Dev Data Model" at bounding box center [160, 43] width 61 height 16
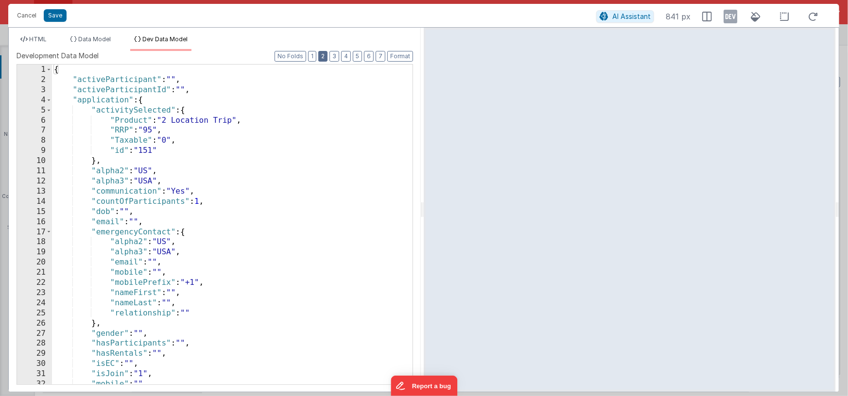
click at [324, 55] on button "2" at bounding box center [322, 56] width 9 height 11
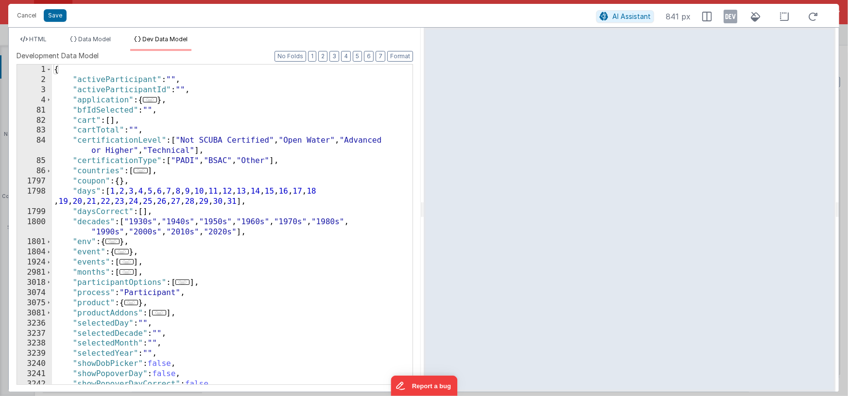
click at [306, 120] on div "{ "activeParticipant" : "" , "activeParticipantId" : "" , "application" : { ...…" at bounding box center [229, 235] width 354 height 341
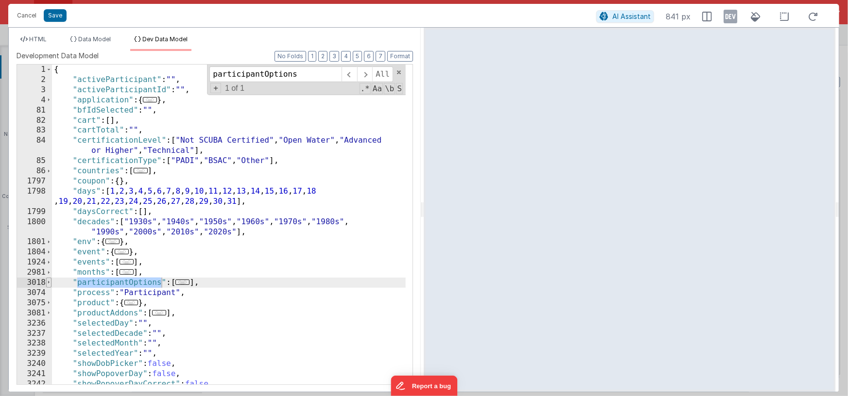
type input "participantOptions"
click at [47, 284] on span at bounding box center [48, 283] width 5 height 10
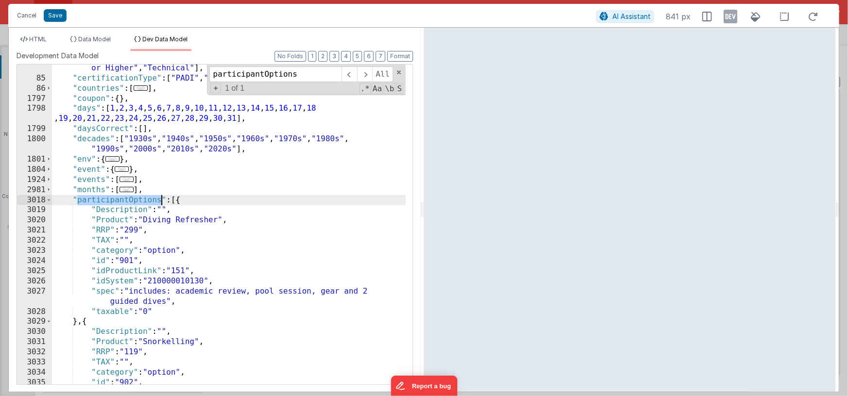
scroll to position [132, 0]
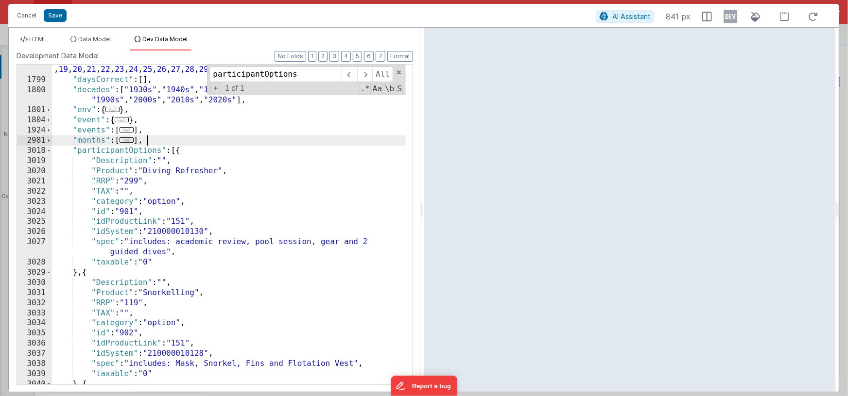
click at [231, 142] on div ""days" : [ 1 , 2 , 3 , 4 , 5 , 6 , 7 , 8 , 9 , 10 , 11 , 12 , 13 , 14 , 15 , 16…" at bounding box center [229, 229] width 354 height 351
click at [316, 170] on div ""days" : [ 1 , 2 , 3 , 4 , 5 , 6 , 7 , 8 , 9 , 10 , 11 , 12 , 13 , 14 , 15 , 16…" at bounding box center [229, 229] width 354 height 351
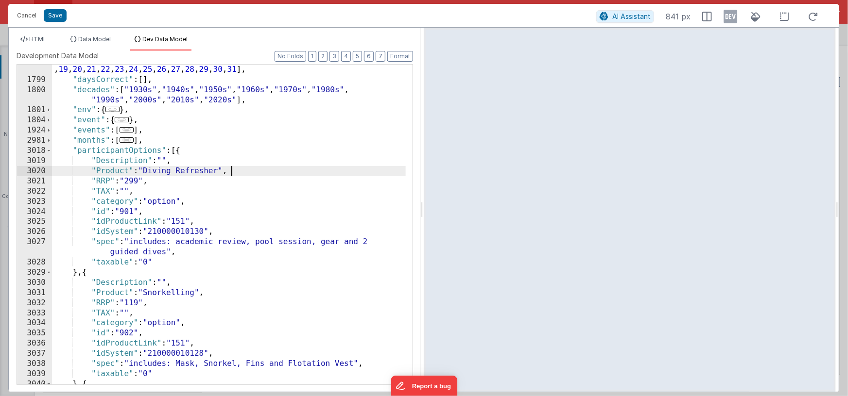
click at [319, 162] on div ""days" : [ 1 , 2 , 3 , 4 , 5 , 6 , 7 , 8 , 9 , 10 , 11 , 12 , 13 , 14 , 15 , 16…" at bounding box center [229, 229] width 354 height 351
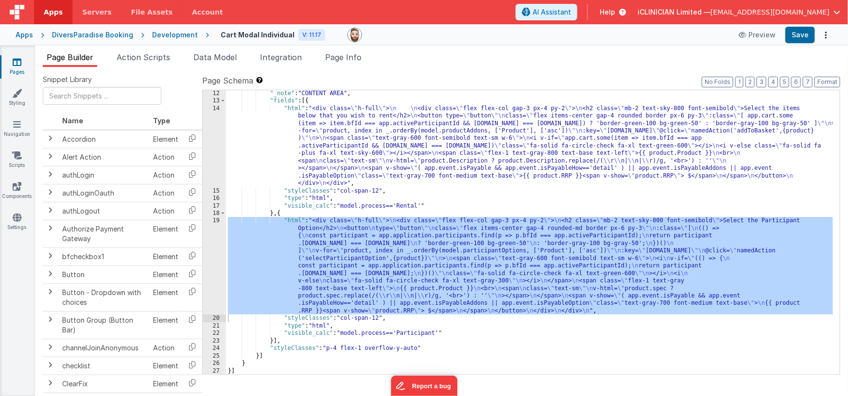
click at [214, 265] on div "19" at bounding box center [214, 266] width 23 height 98
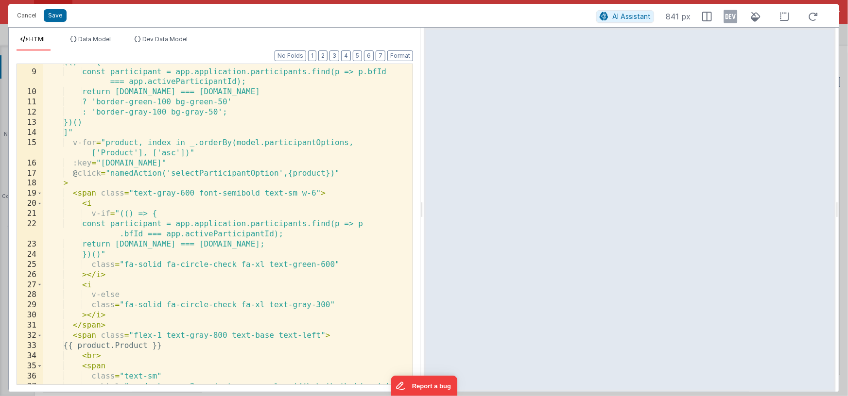
scroll to position [218, 0]
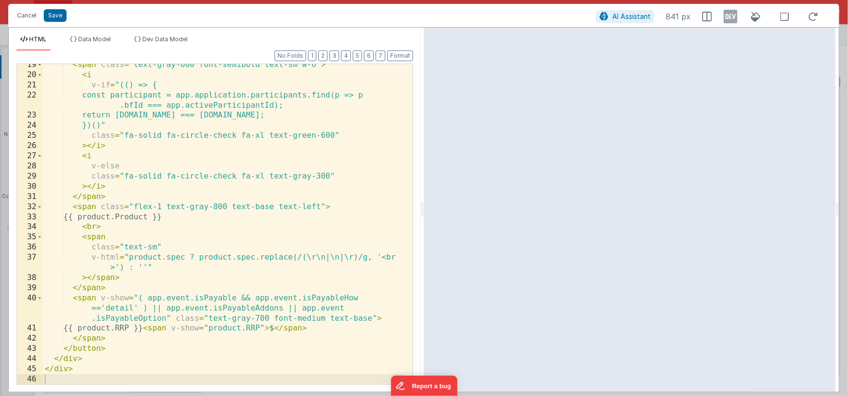
click at [301, 309] on div "< span class = "text-gray-600 font-semibold text-sm w-6" > < i v-if = "(() => {…" at bounding box center [224, 230] width 363 height 341
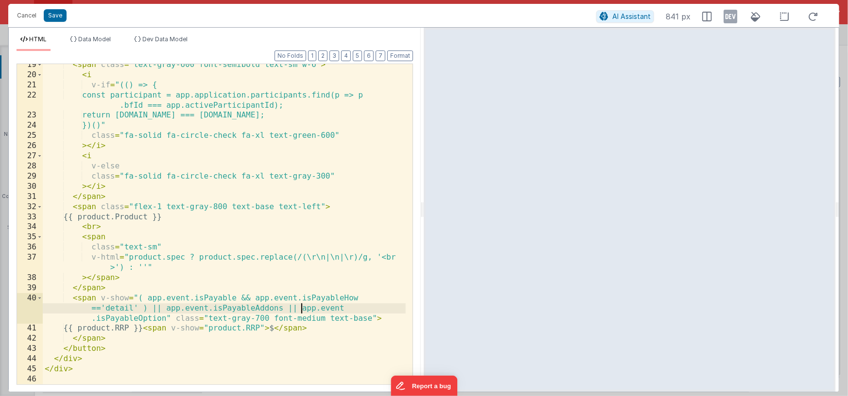
click at [138, 297] on div "< span class = "text-gray-600 font-semibold text-sm w-6" > < i v-if = "(() => {…" at bounding box center [224, 230] width 363 height 341
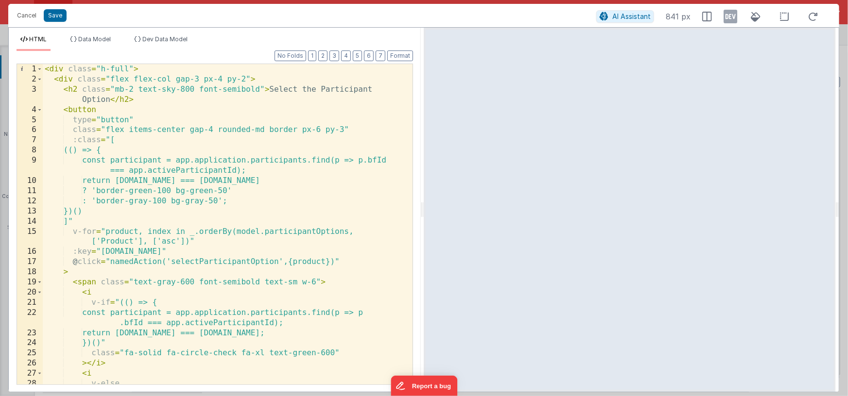
scroll to position [90, 0]
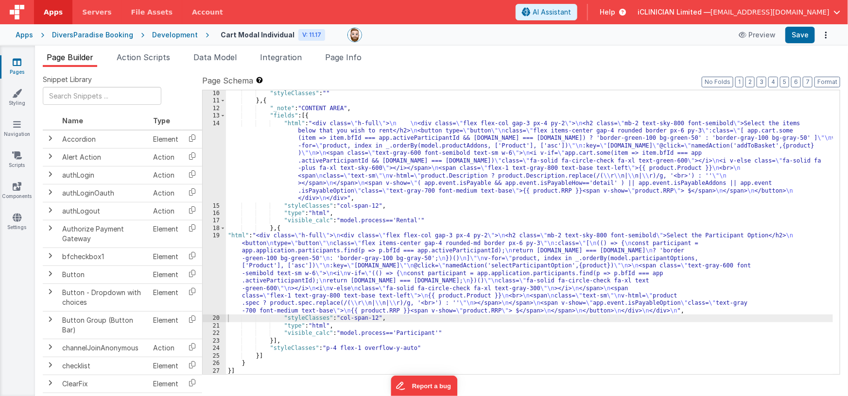
click at [362, 156] on div ""styleClasses" : "" } , { "_note" : "CONTENT AREA" , "fields" : [{ "html" : "<d…" at bounding box center [529, 240] width 607 height 300
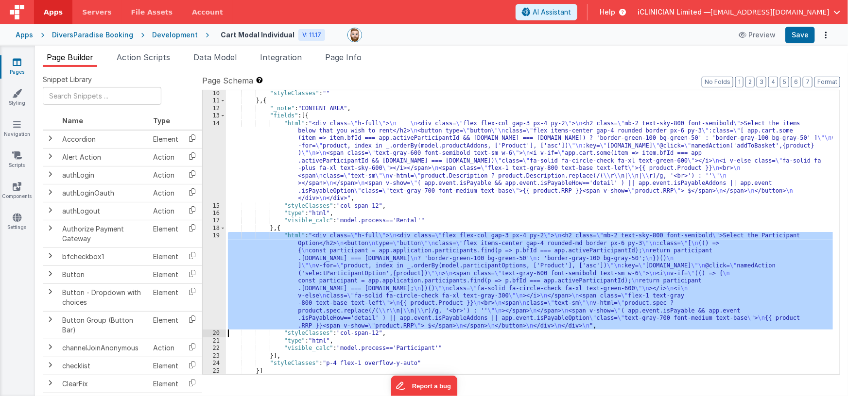
click at [211, 278] on div "19" at bounding box center [214, 281] width 23 height 98
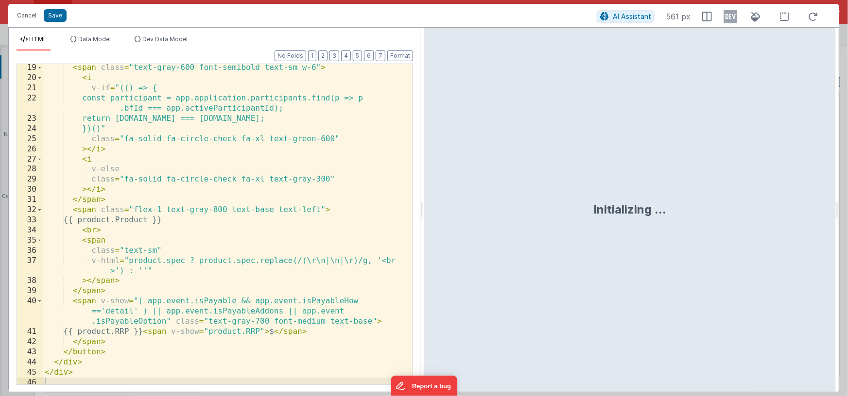
scroll to position [214, 0]
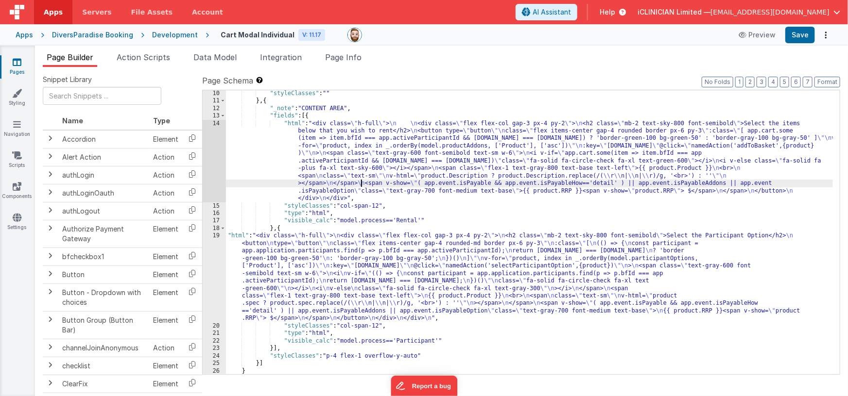
click at [362, 180] on div ""styleClasses" : "" } , { "_note" : "CONTENT AREA" , "fields" : [{ "html" : "<d…" at bounding box center [529, 240] width 607 height 300
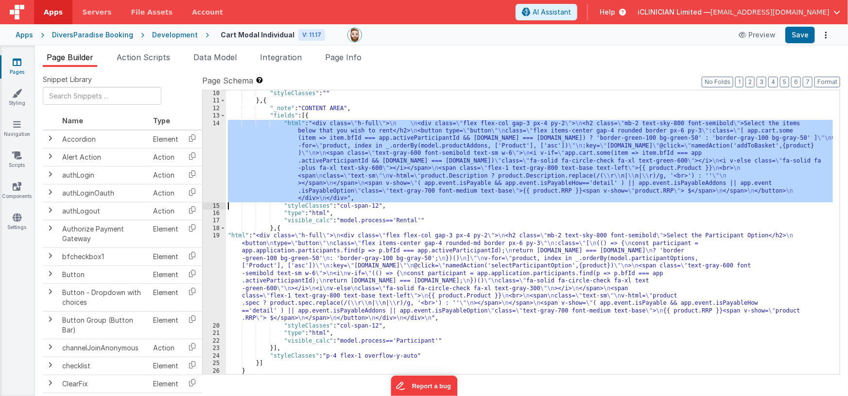
click at [215, 169] on div "14" at bounding box center [214, 161] width 23 height 83
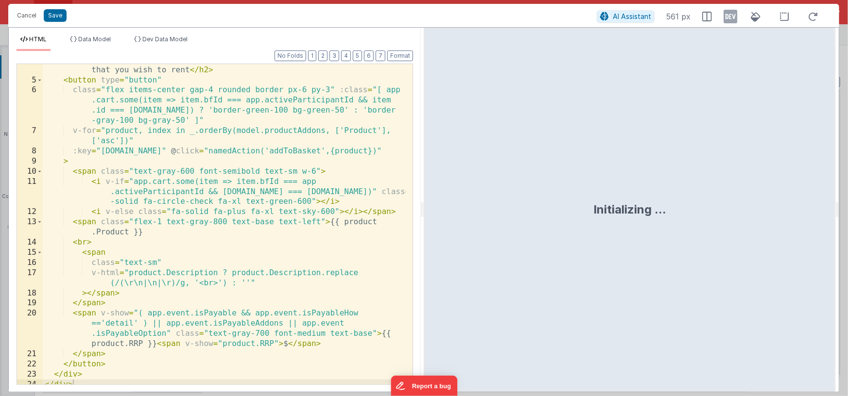
scroll to position [45, 0]
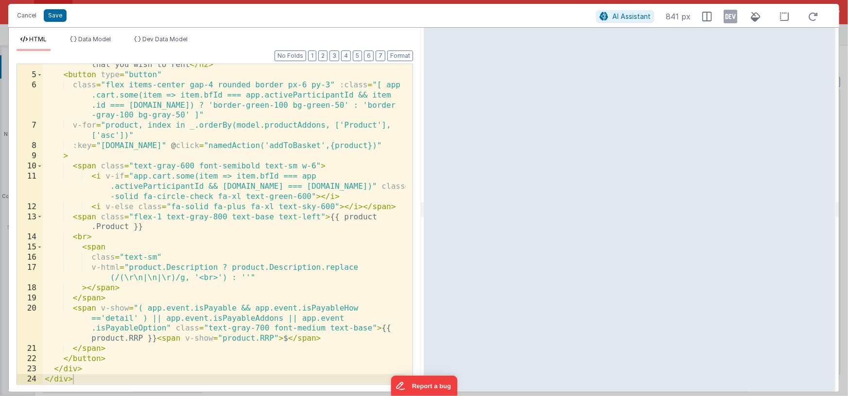
click at [217, 289] on div "< h2 class = "mb-2 text-sky-800 font-semibold" > Select the items below that yo…" at bounding box center [224, 225] width 363 height 351
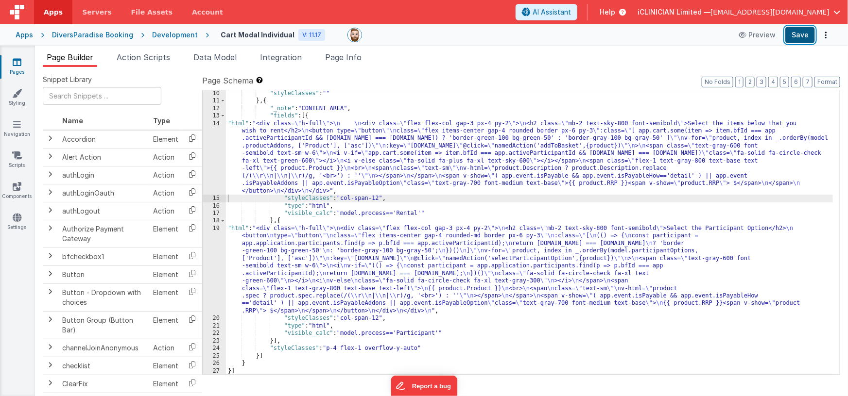
click at [792, 36] on button "Save" at bounding box center [800, 35] width 30 height 17
click at [17, 66] on icon at bounding box center [17, 62] width 9 height 10
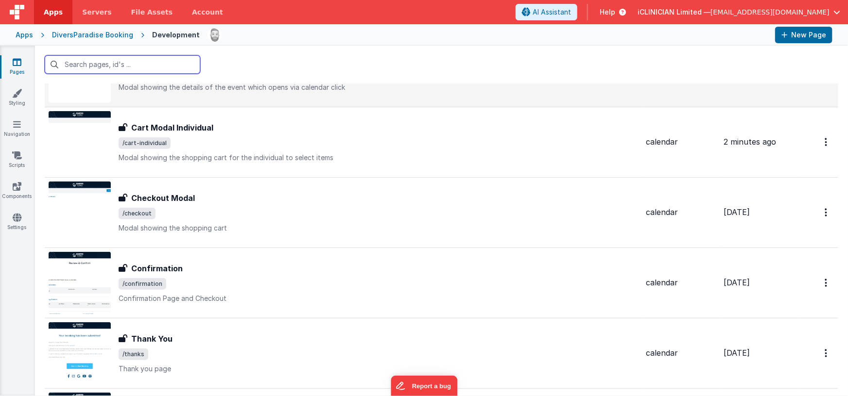
scroll to position [283, 0]
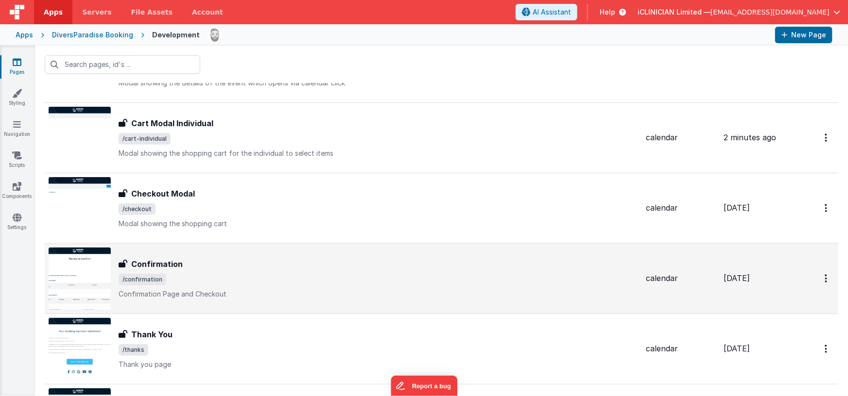
click at [221, 272] on div "Confirmation Confirmation /confirmation Confirmation Page and Checkout" at bounding box center [378, 278] width 519 height 41
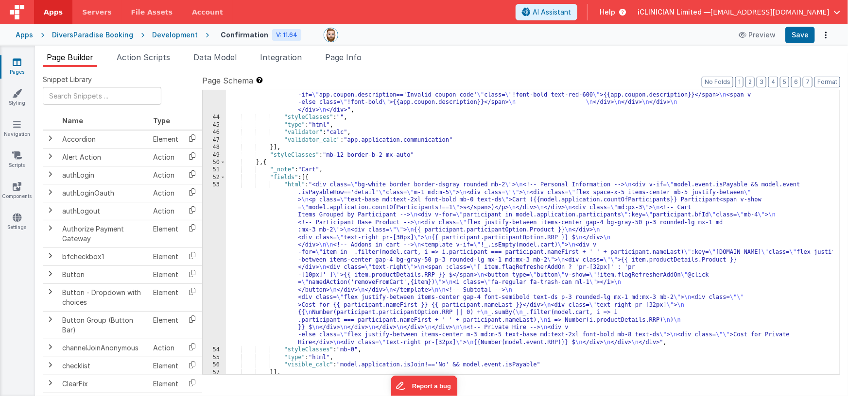
scroll to position [667, 0]
click at [396, 224] on div ""html" : "<div class= \" grid grid-cols-1 md:grid-cols-2 gap-x-12 mt-5 md:mt-0 …" at bounding box center [529, 203] width 607 height 405
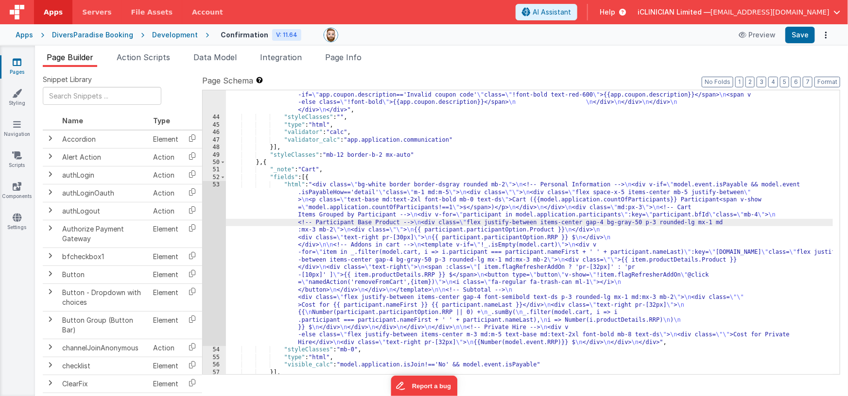
click at [215, 241] on div "53" at bounding box center [214, 263] width 23 height 165
